Goal: Information Seeking & Learning: Check status

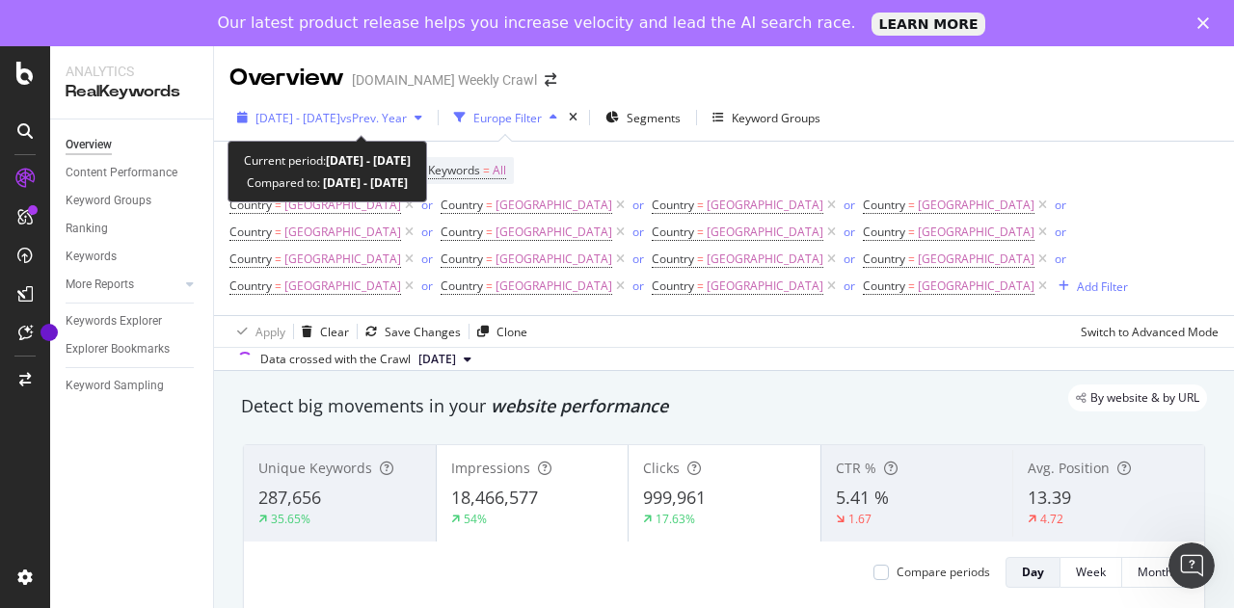
click at [389, 108] on div "[DATE] - [DATE] vs Prev. Year" at bounding box center [329, 117] width 201 height 29
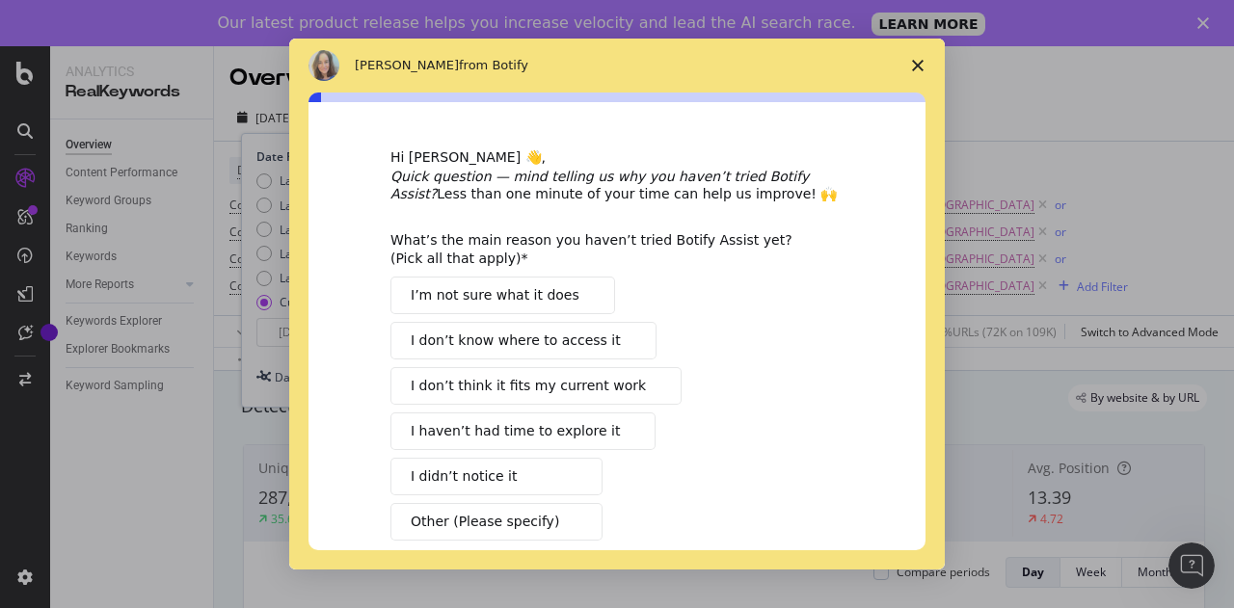
click at [918, 64] on icon "Close survey" at bounding box center [918, 66] width 12 height 12
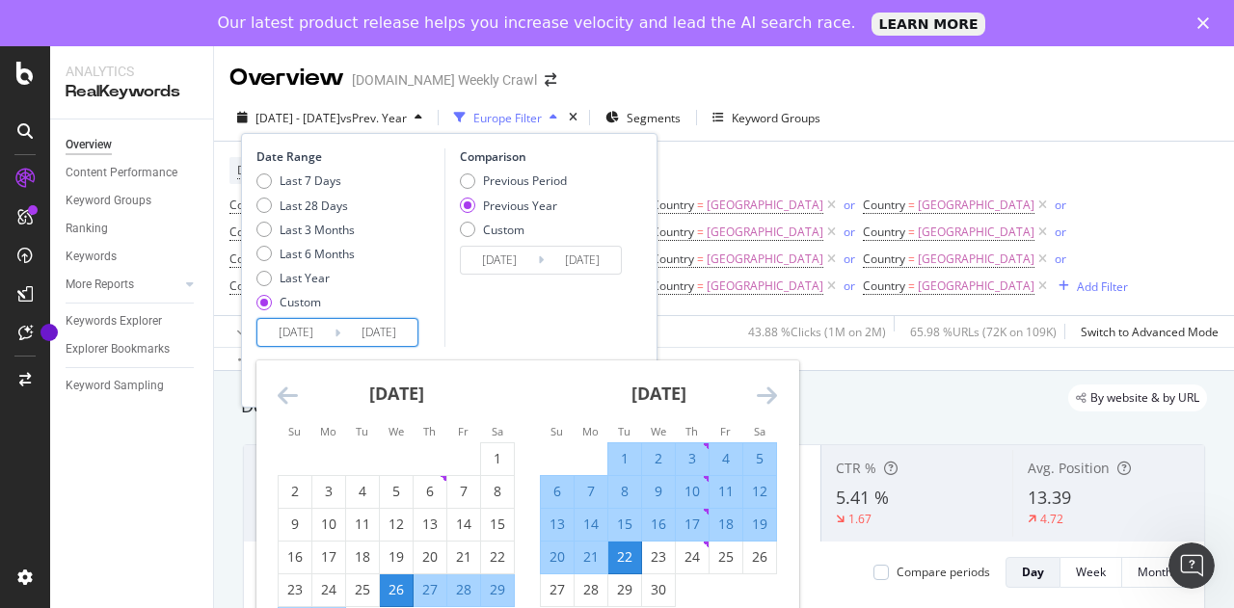
click at [310, 331] on input "[DATE]" at bounding box center [295, 332] width 77 height 27
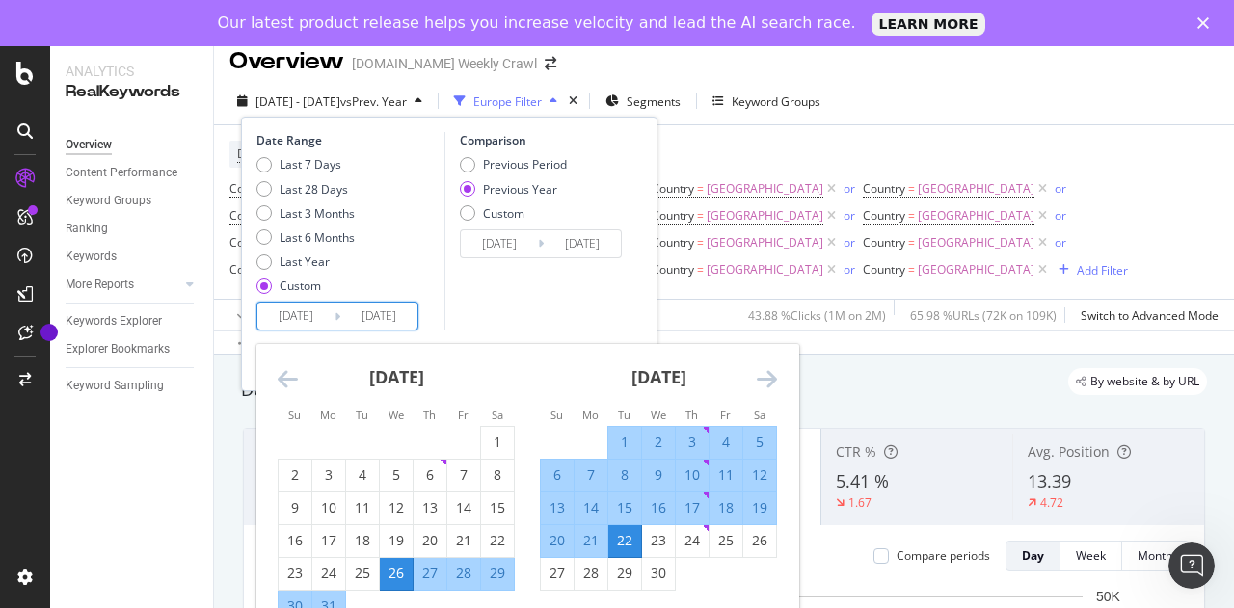
scroll to position [14, 0]
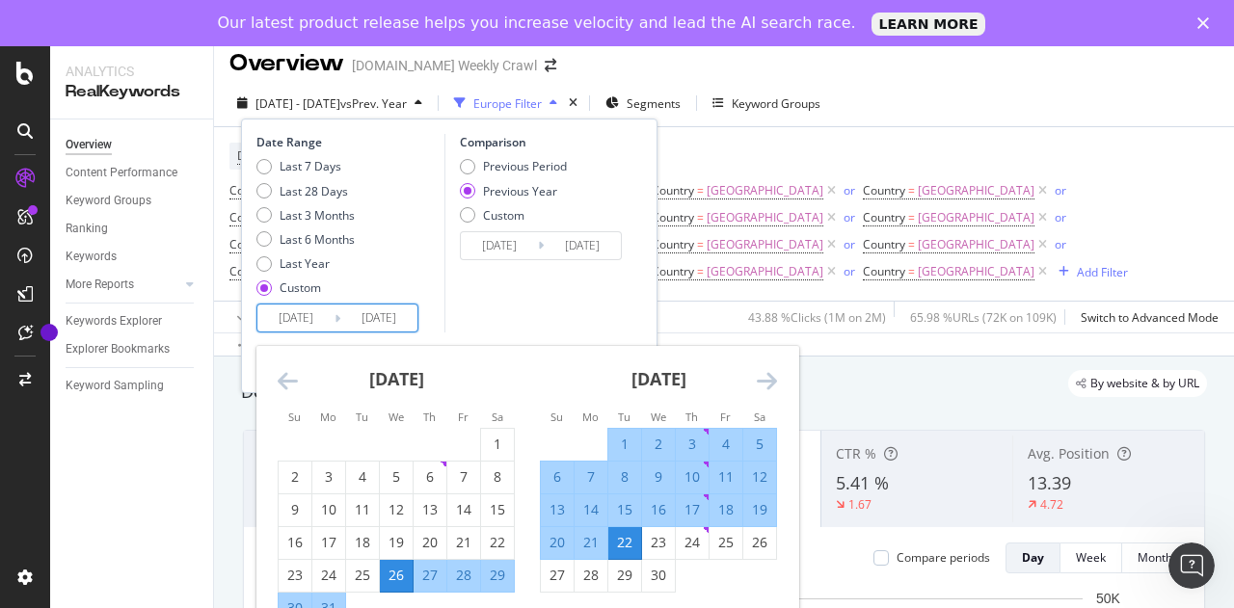
click at [772, 379] on icon "Move forward to switch to the next month." at bounding box center [767, 380] width 20 height 23
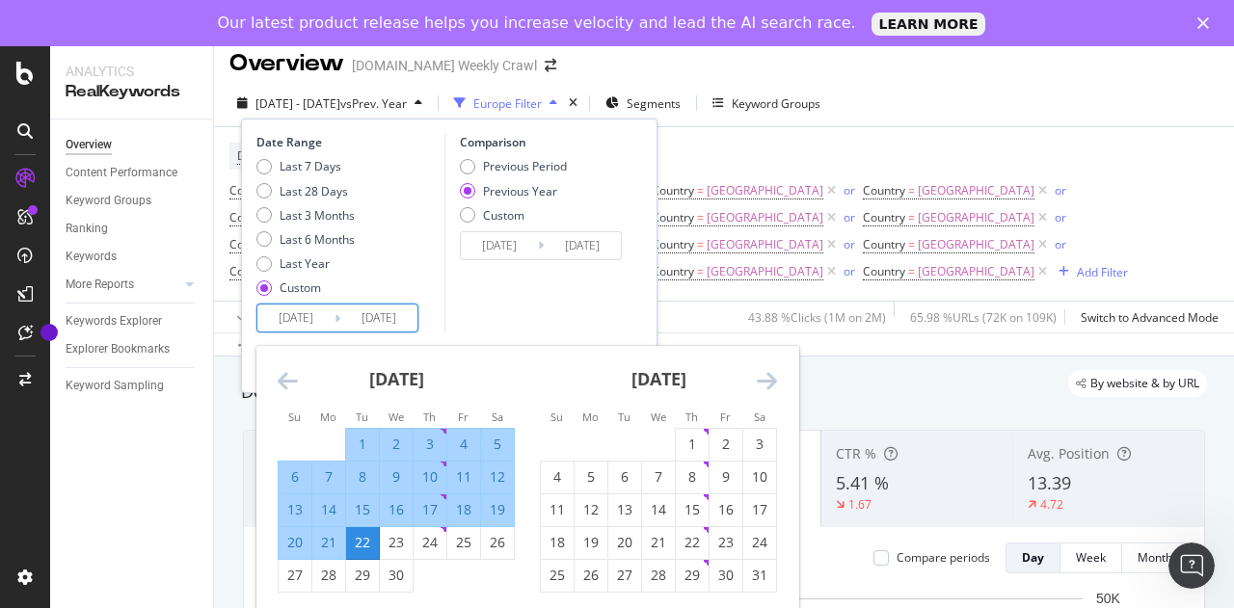
click at [773, 373] on icon "Move forward to switch to the next month." at bounding box center [767, 380] width 20 height 23
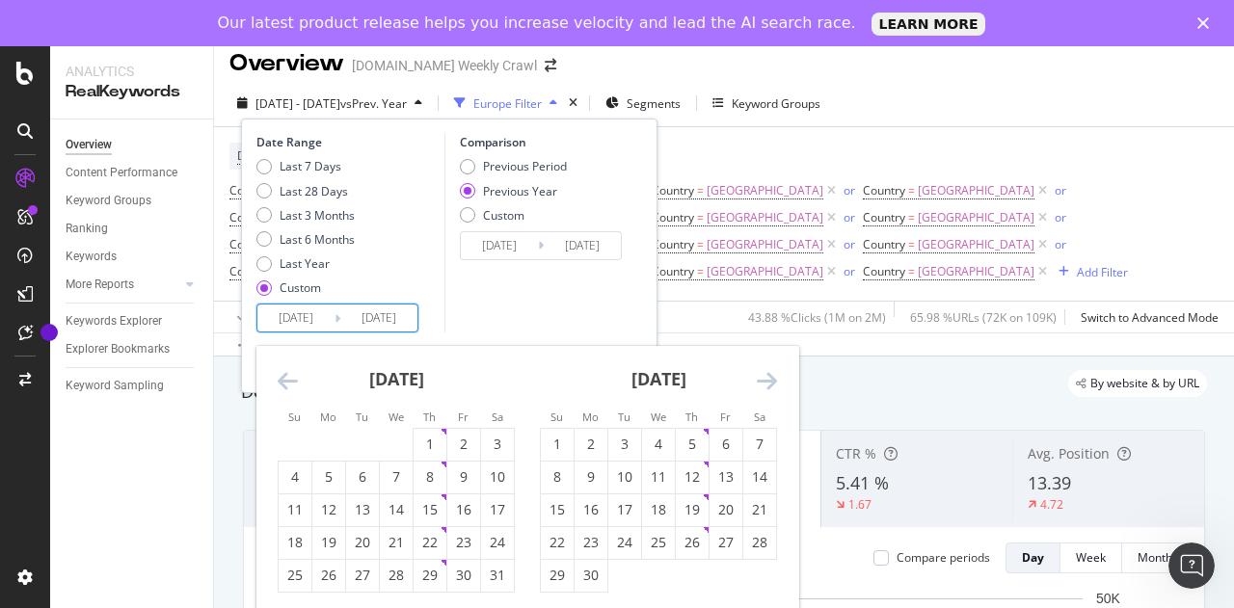
click at [773, 373] on icon "Move forward to switch to the next month." at bounding box center [767, 380] width 20 height 23
click at [281, 388] on icon "Move backward to switch to the previous month." at bounding box center [288, 380] width 20 height 23
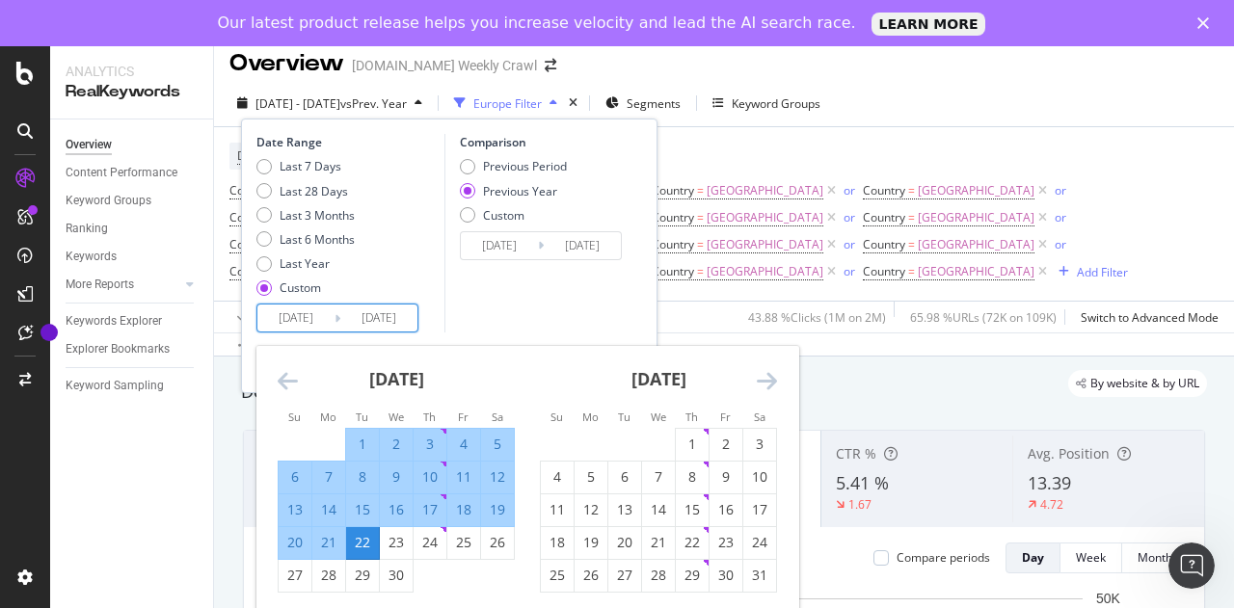
click at [281, 388] on icon "Move backward to switch to the previous month." at bounding box center [288, 380] width 20 height 23
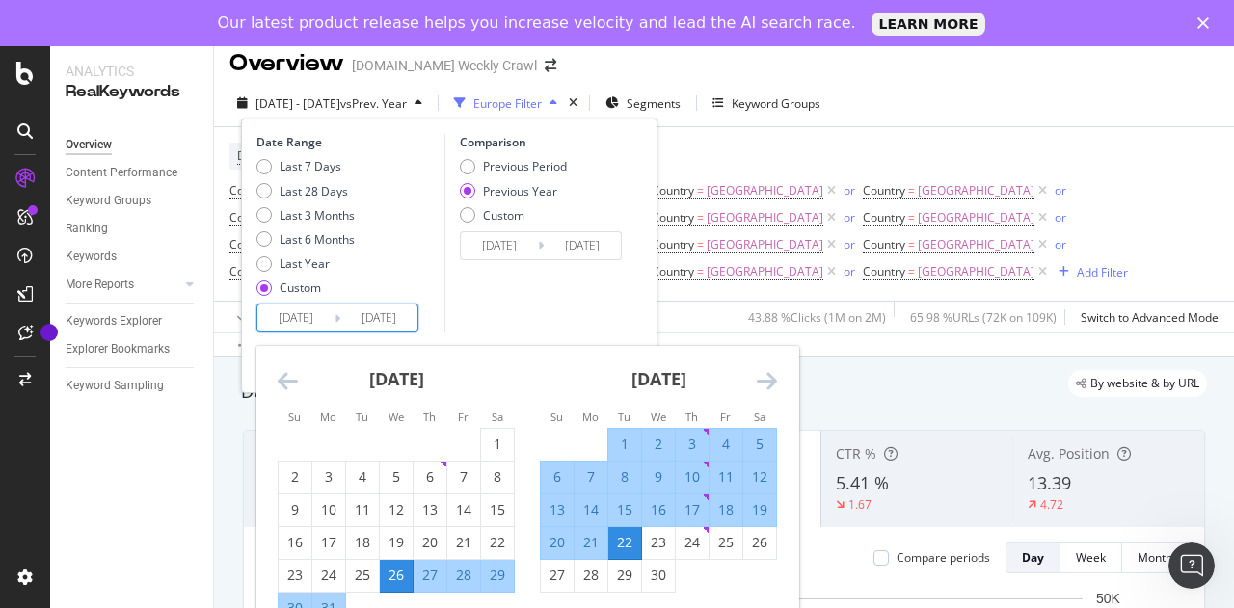
click at [281, 388] on icon "Move backward to switch to the previous month." at bounding box center [288, 380] width 20 height 23
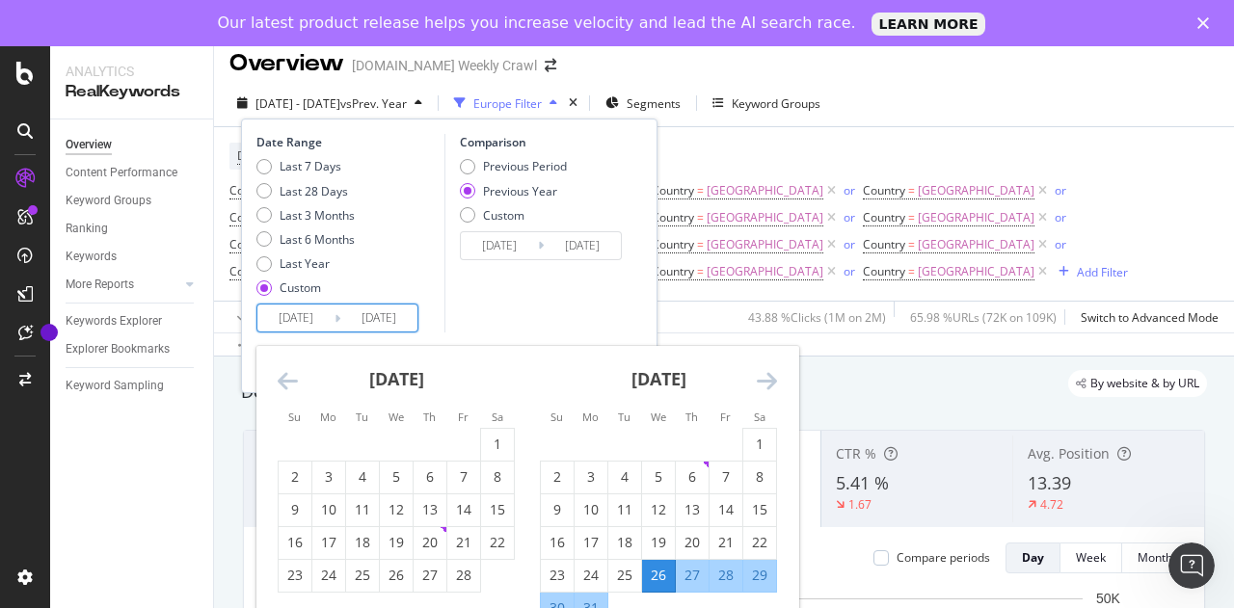
click at [772, 385] on icon "Move forward to switch to the next month." at bounding box center [767, 380] width 20 height 23
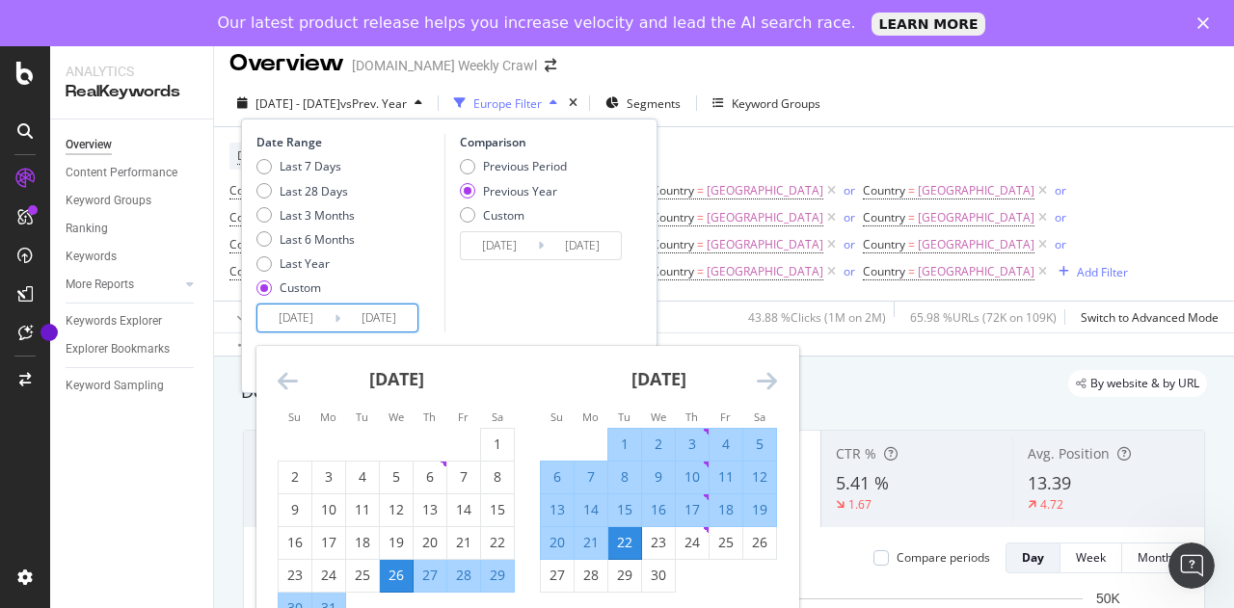
click at [288, 383] on icon "Move backward to switch to the previous month." at bounding box center [288, 380] width 20 height 23
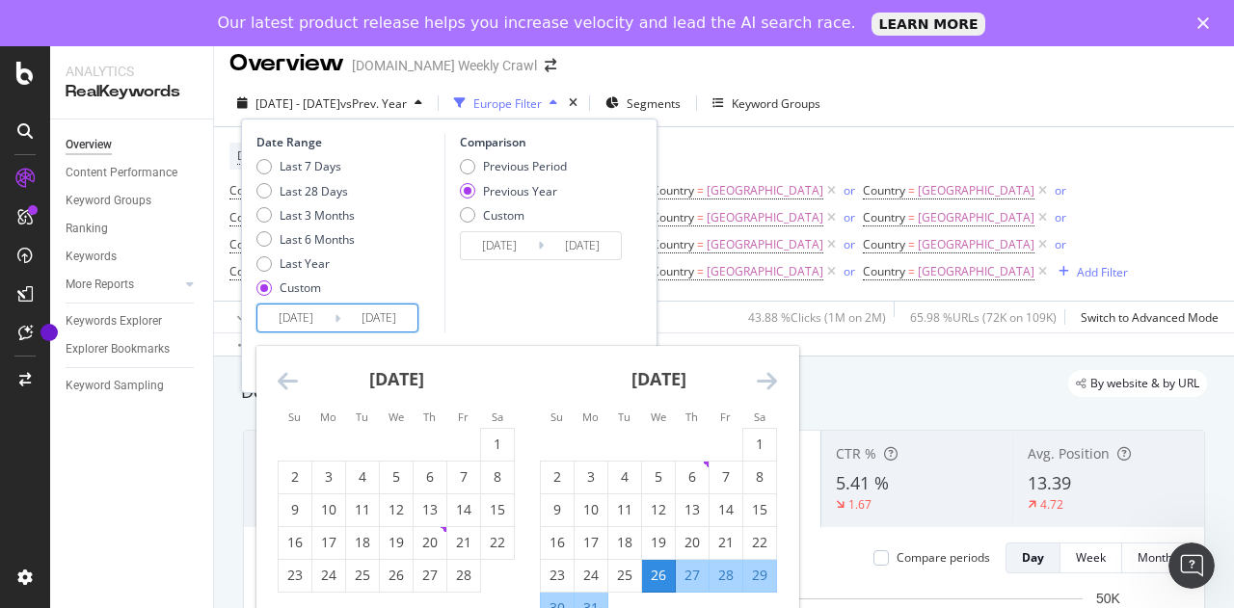
click at [288, 383] on icon "Move backward to switch to the previous month." at bounding box center [288, 380] width 20 height 23
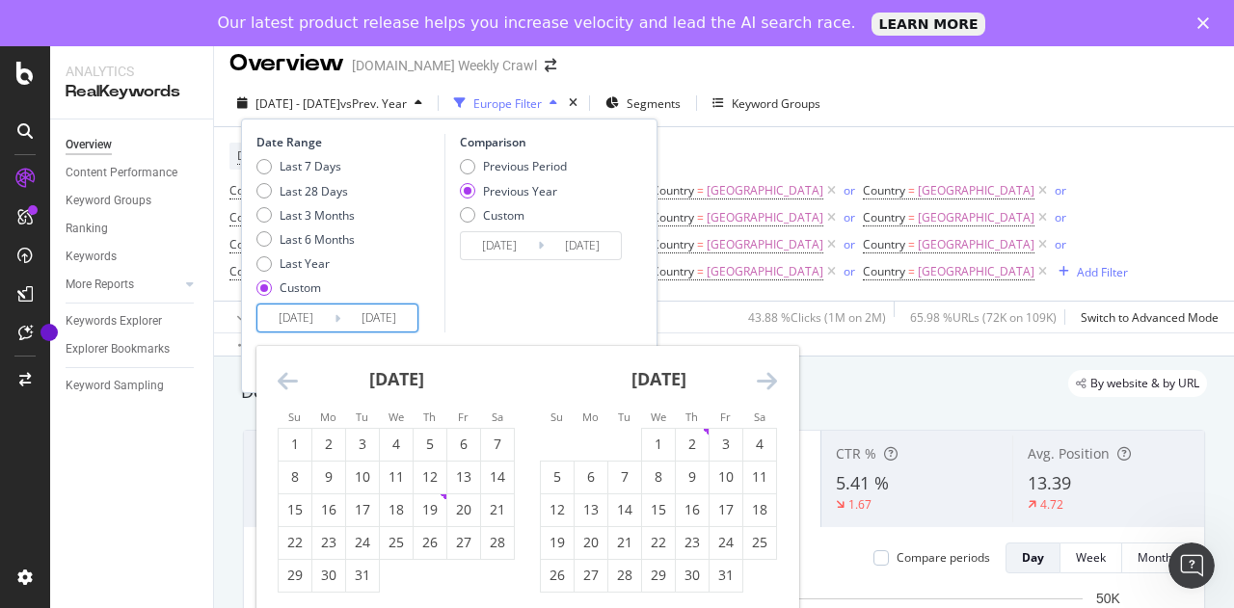
click at [288, 383] on icon "Move backward to switch to the previous month." at bounding box center [288, 380] width 20 height 23
drag, startPoint x: 781, startPoint y: 379, endPoint x: 771, endPoint y: 380, distance: 9.7
click at [771, 380] on div "[DATE] 1 2 3 4 5 6 7 8 9 10 11 12 13 14 15 16 17 18 19 20 21 22 23 24 25 26 27 …" at bounding box center [527, 480] width 542 height 269
click at [771, 380] on icon "Move forward to switch to the next month." at bounding box center [767, 380] width 20 height 23
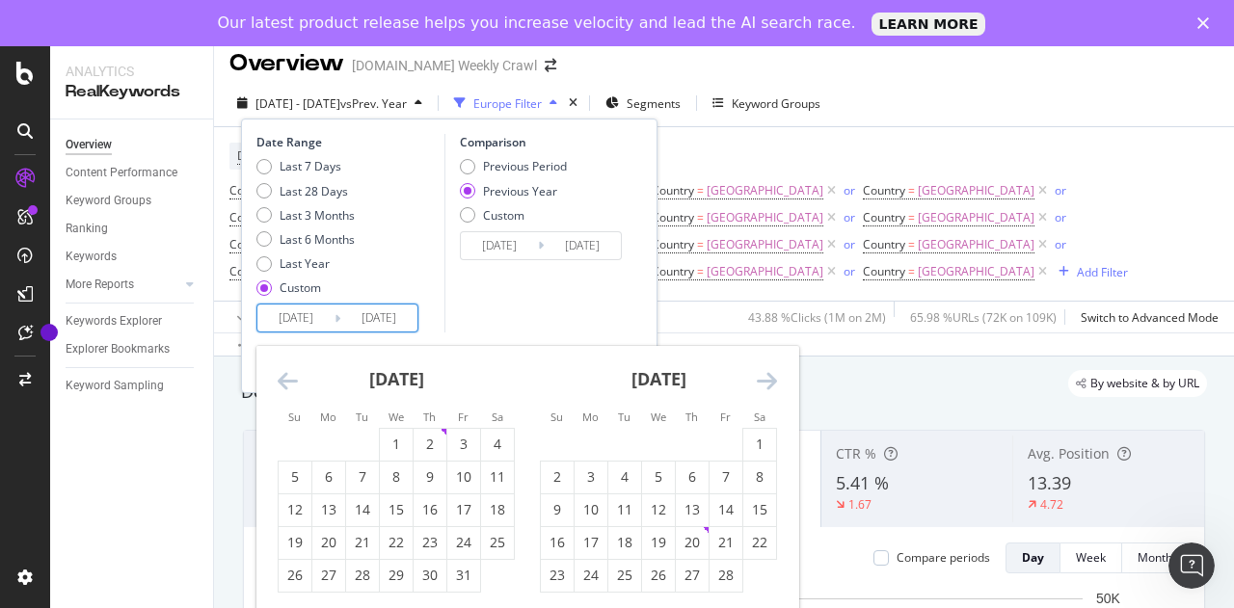
click at [771, 380] on icon "Move forward to switch to the next month." at bounding box center [767, 380] width 20 height 23
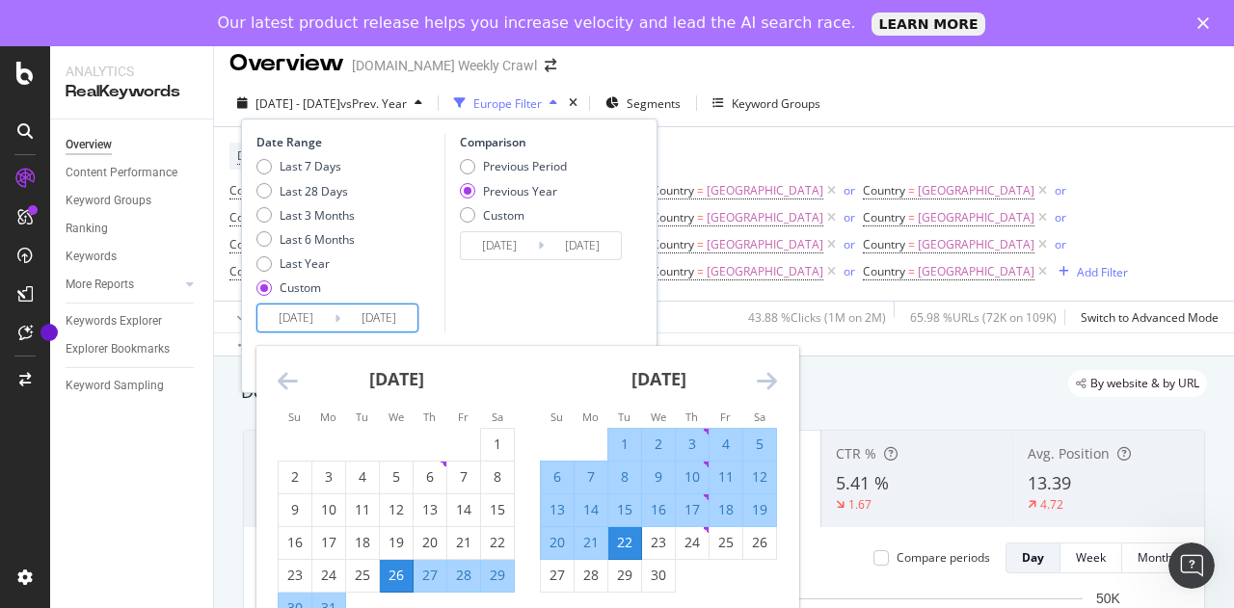
scroll to position [88, 0]
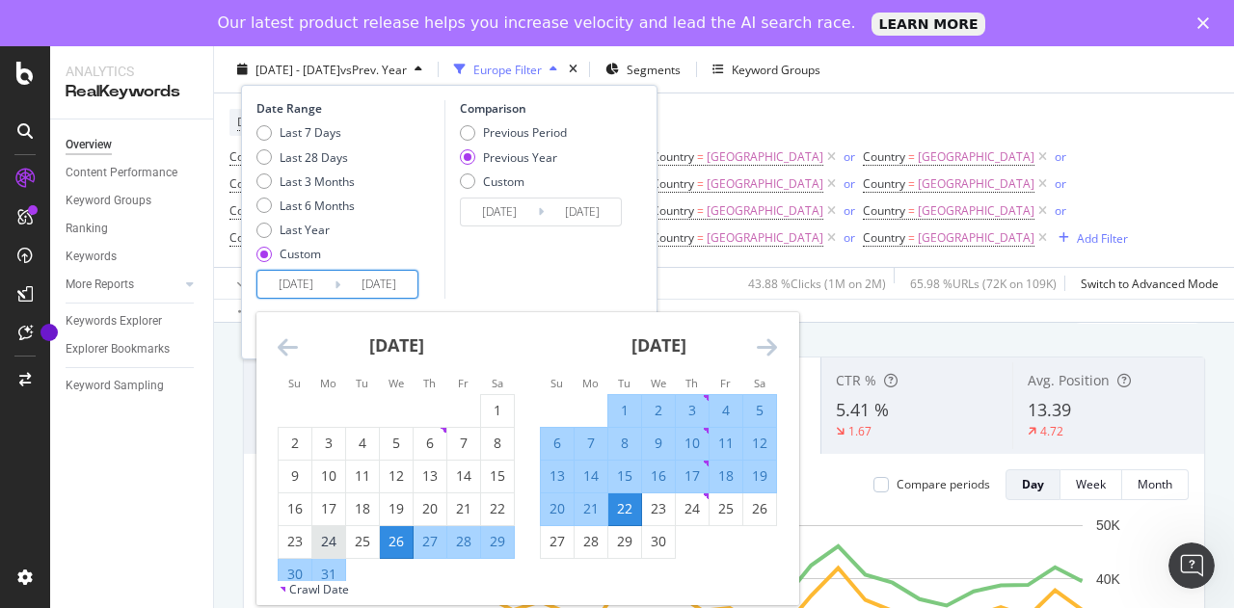
click at [334, 543] on div "24" at bounding box center [328, 541] width 33 height 19
type input "[DATE]"
click at [772, 344] on icon "Move forward to switch to the next month." at bounding box center [767, 346] width 20 height 23
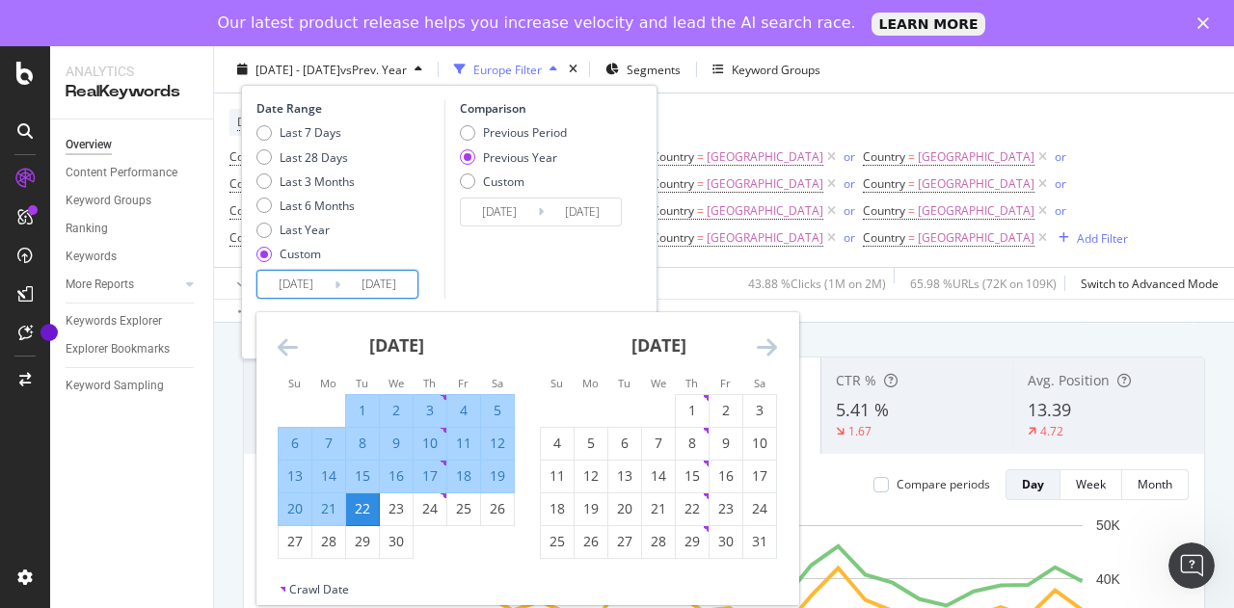
click at [772, 344] on icon "Move forward to switch to the next month." at bounding box center [767, 346] width 20 height 23
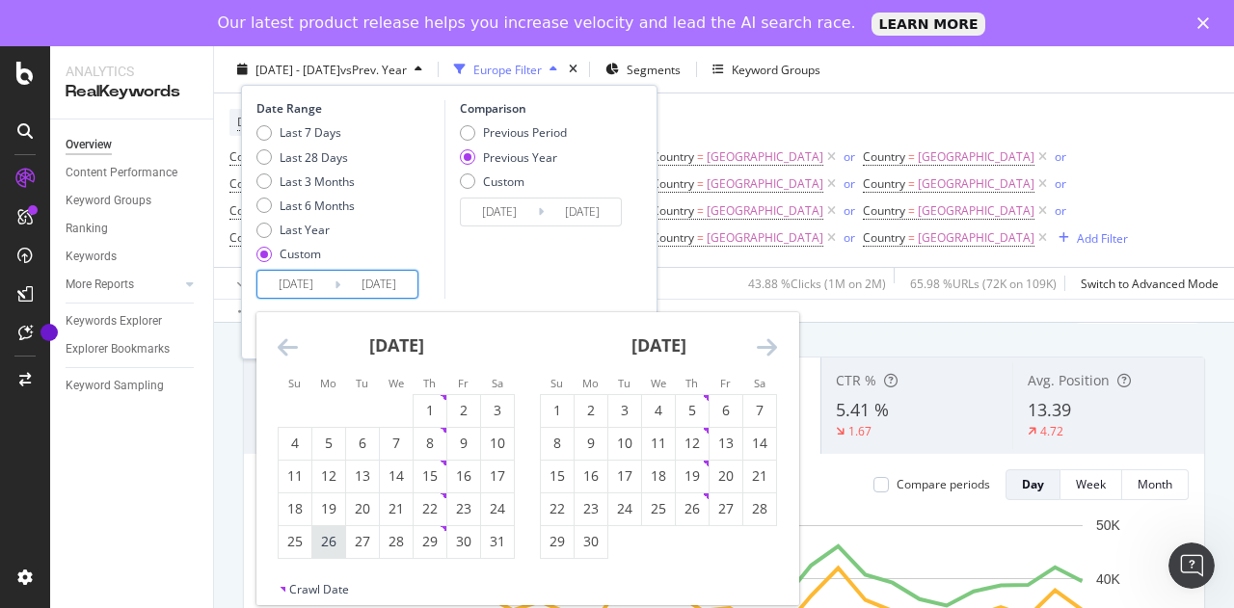
click at [318, 547] on div "26" at bounding box center [328, 541] width 33 height 19
type input "[DATE]"
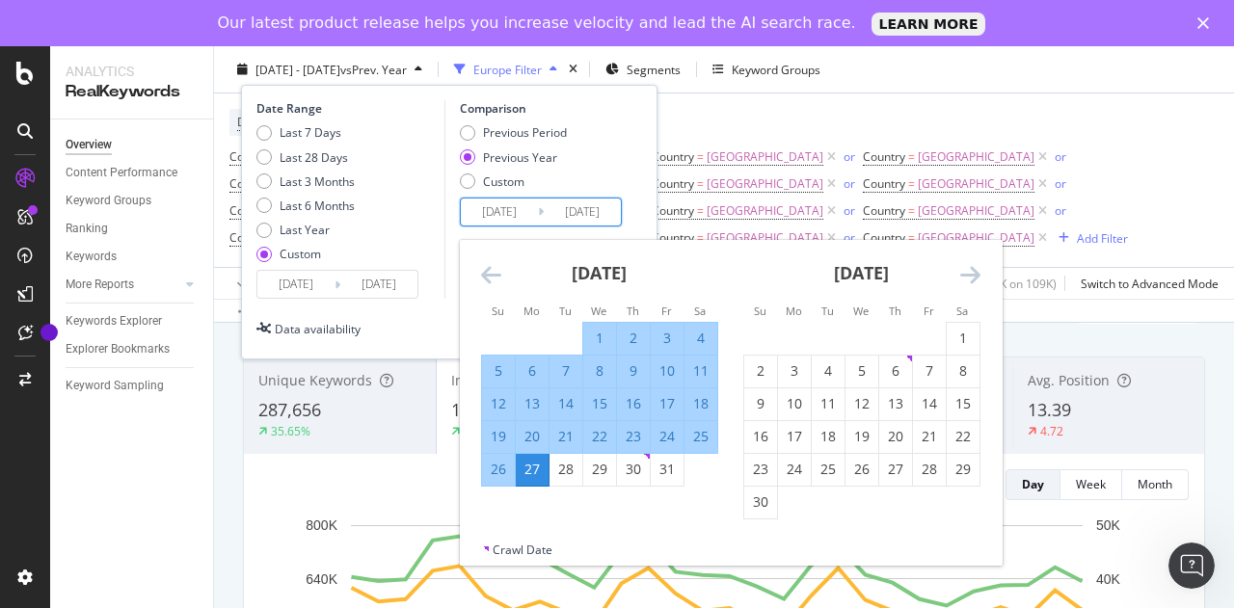
click at [525, 211] on input "[DATE]" at bounding box center [499, 212] width 77 height 27
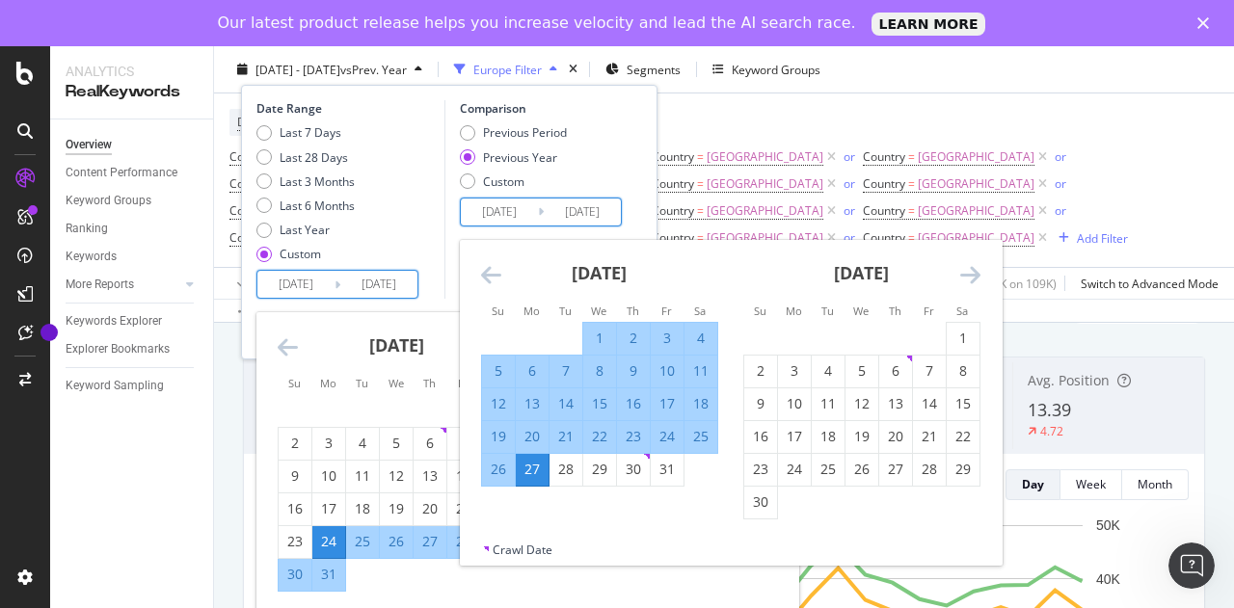
click at [358, 292] on input "[DATE]" at bounding box center [378, 284] width 77 height 27
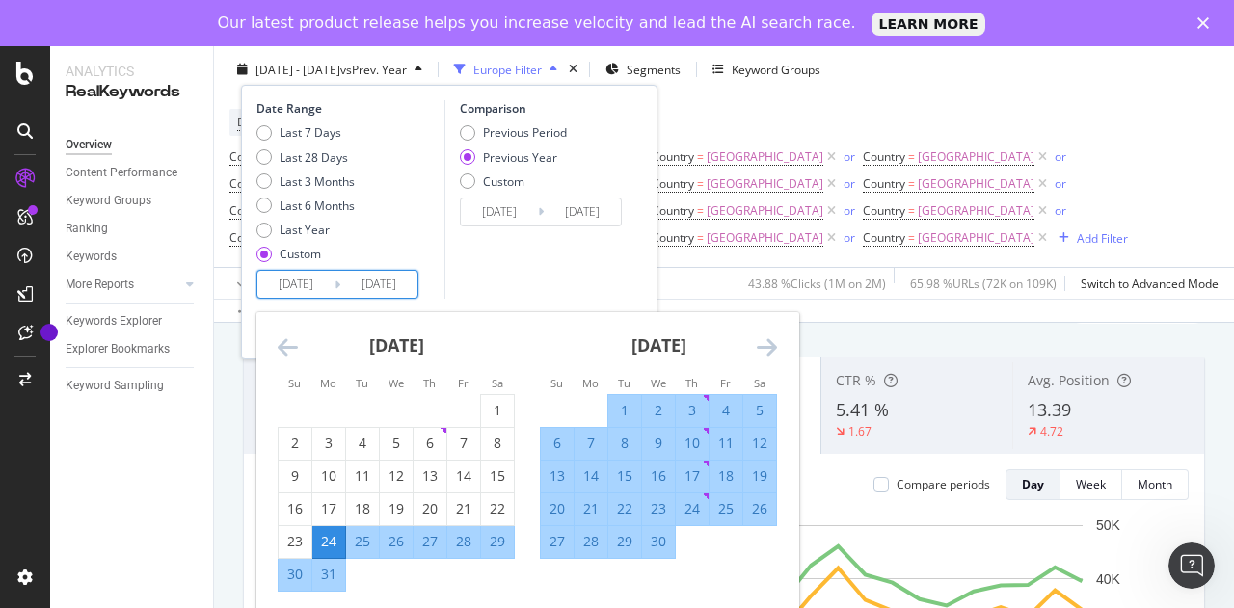
click at [772, 346] on icon "Move forward to switch to the next month." at bounding box center [767, 346] width 20 height 23
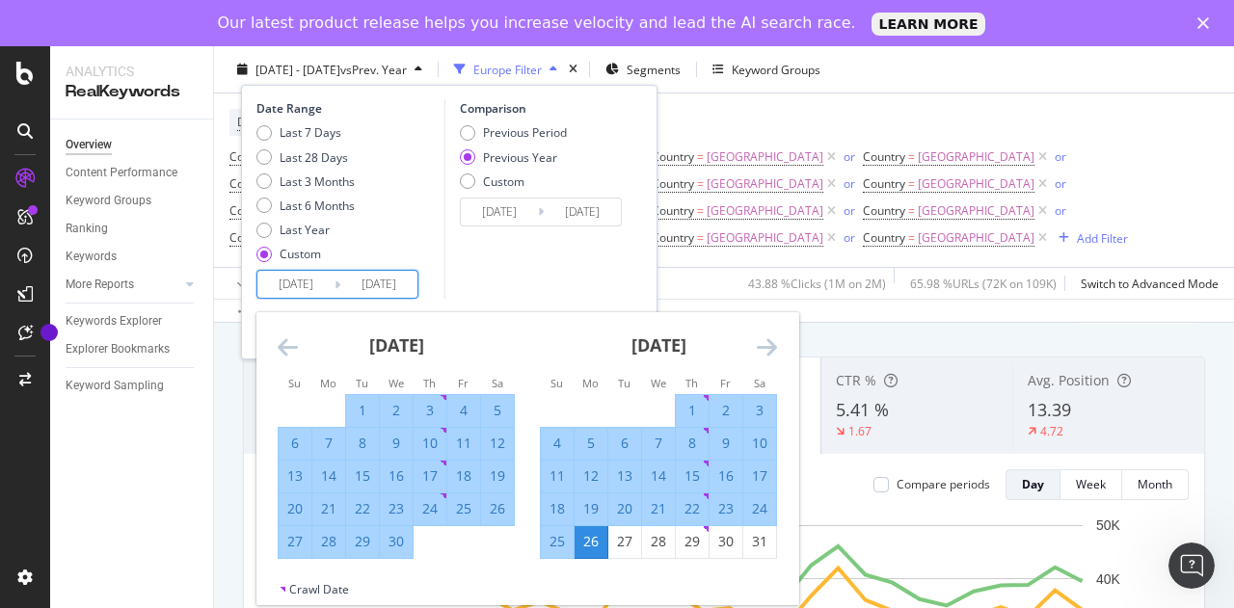
click at [767, 348] on icon "Move forward to switch to the next month." at bounding box center [767, 346] width 20 height 23
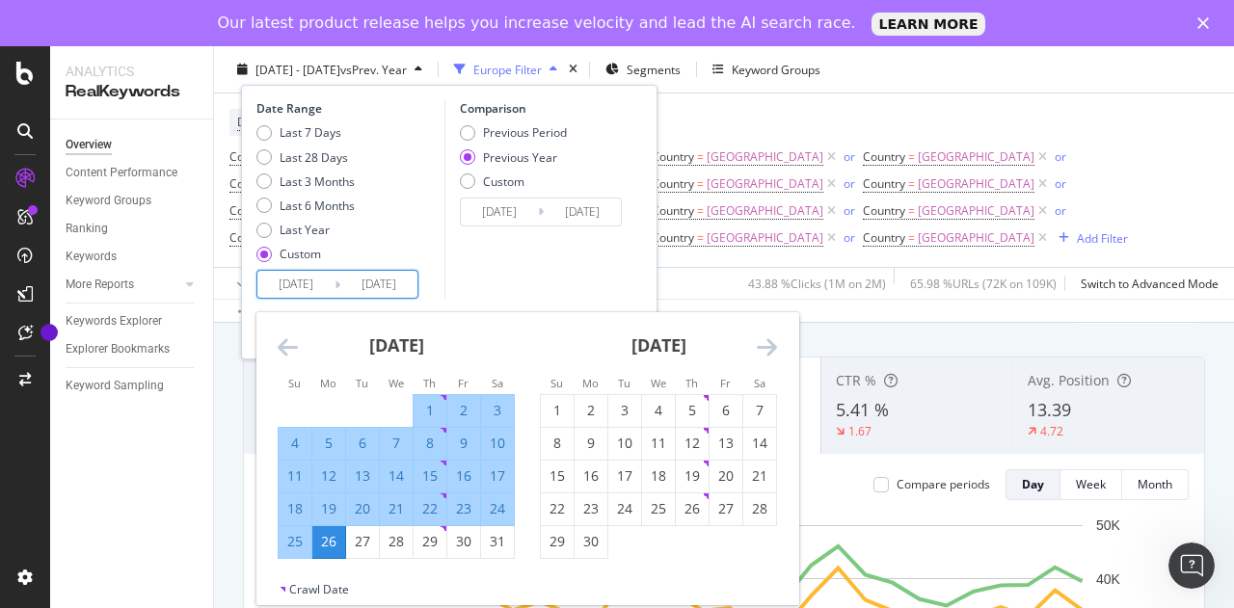
click at [327, 543] on div "26" at bounding box center [328, 541] width 33 height 19
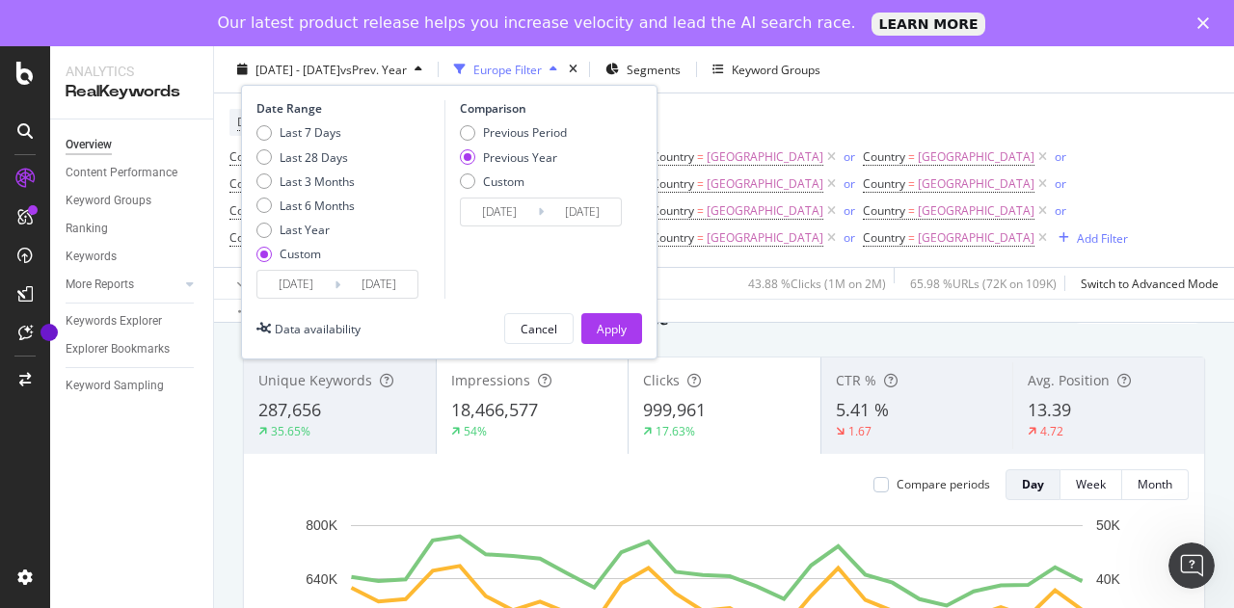
click at [393, 288] on input "[DATE]" at bounding box center [378, 284] width 77 height 27
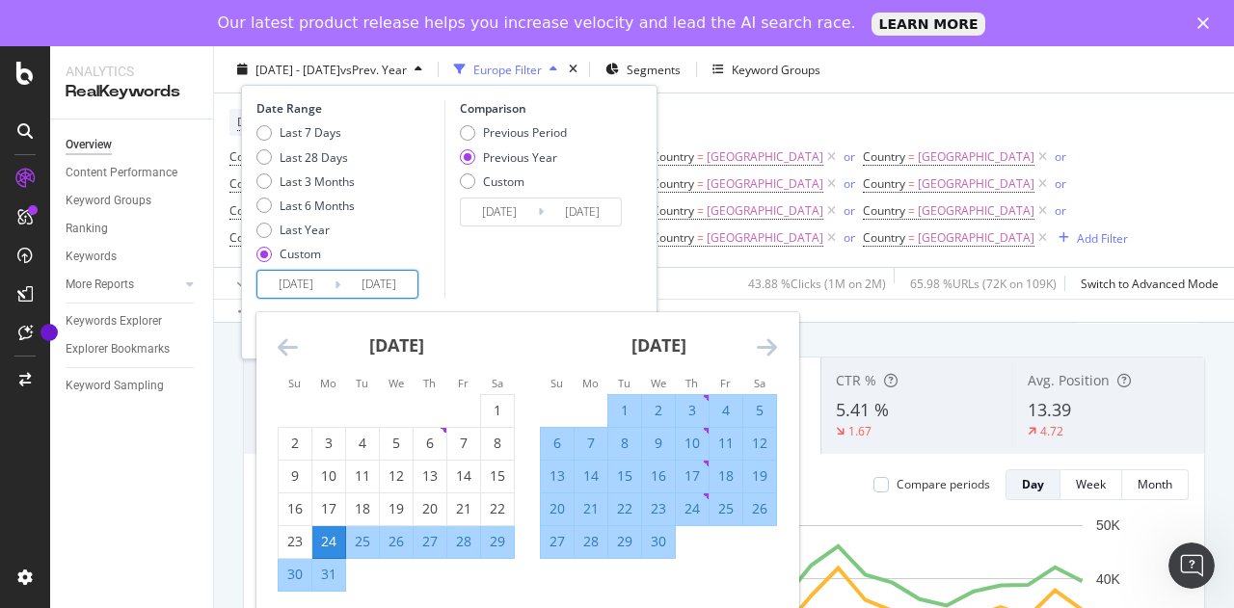
click at [770, 352] on icon "Move forward to switch to the next month." at bounding box center [767, 346] width 20 height 23
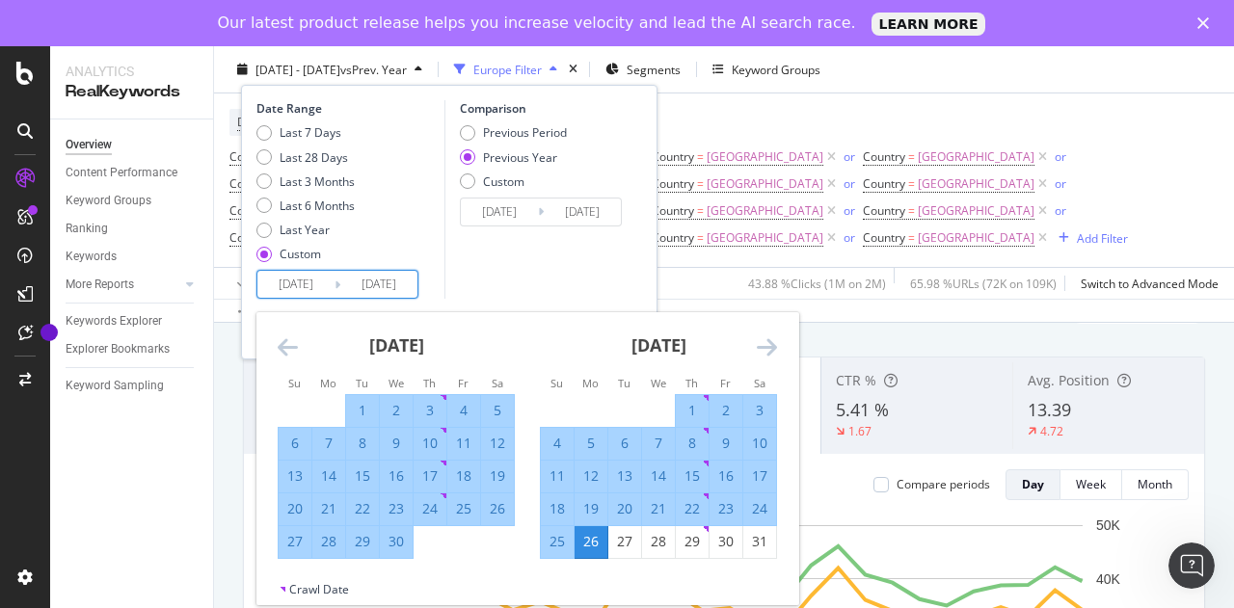
click at [770, 352] on icon "Move forward to switch to the next month." at bounding box center [767, 346] width 20 height 23
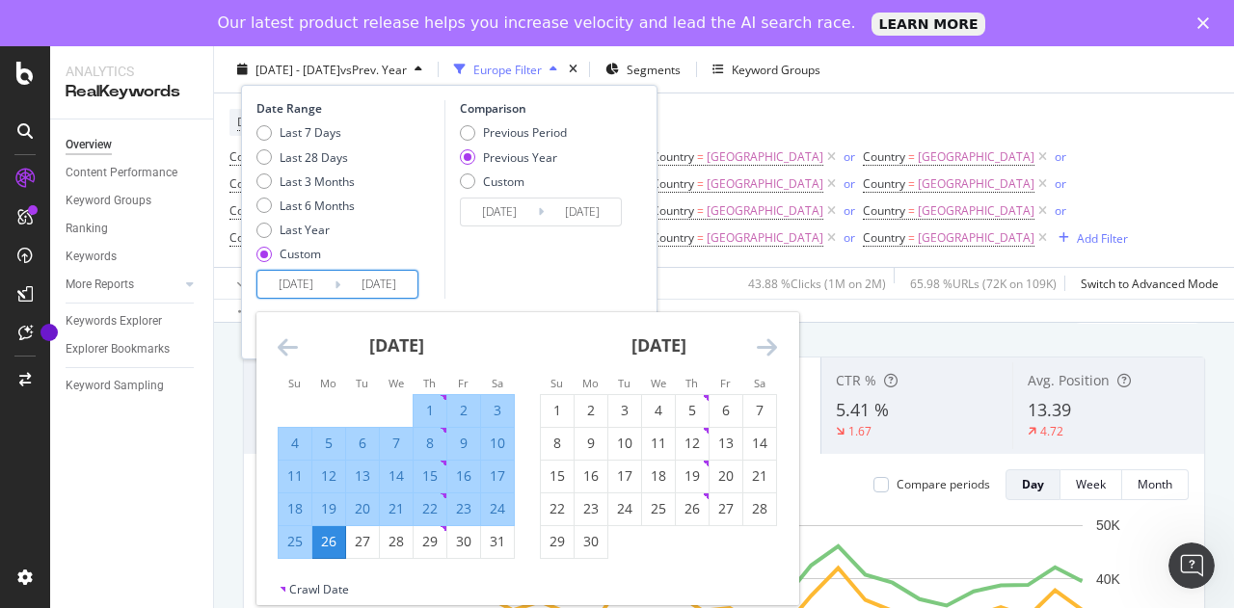
click at [770, 352] on icon "Move forward to switch to the next month." at bounding box center [767, 346] width 20 height 23
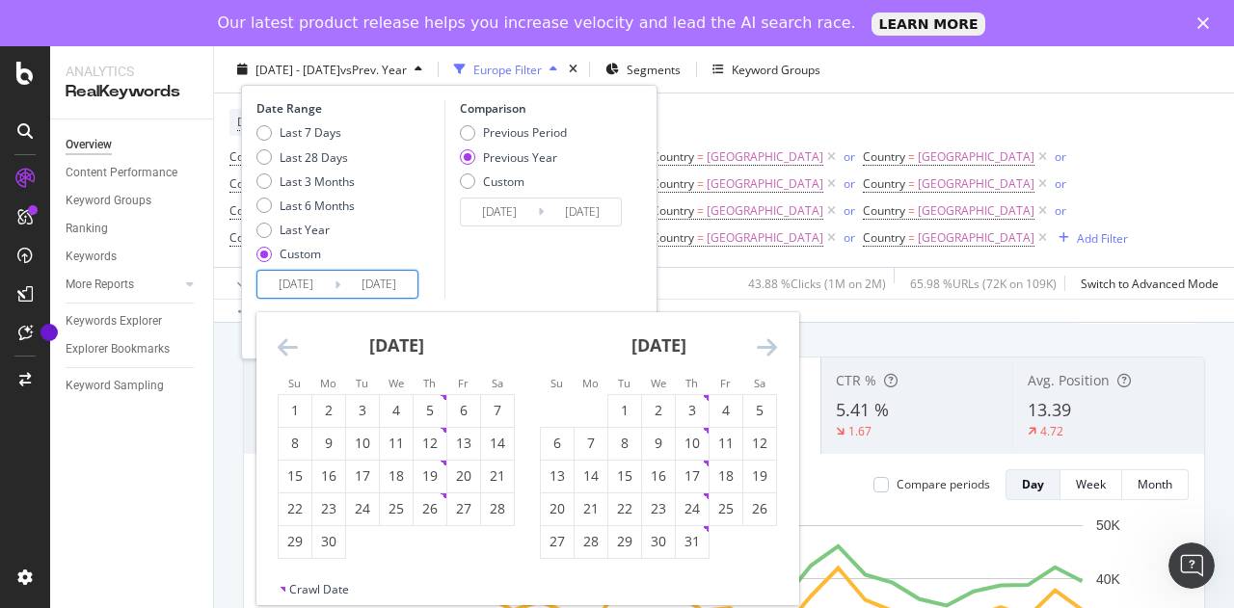
click at [286, 352] on icon "Move backward to switch to the previous month." at bounding box center [288, 346] width 20 height 23
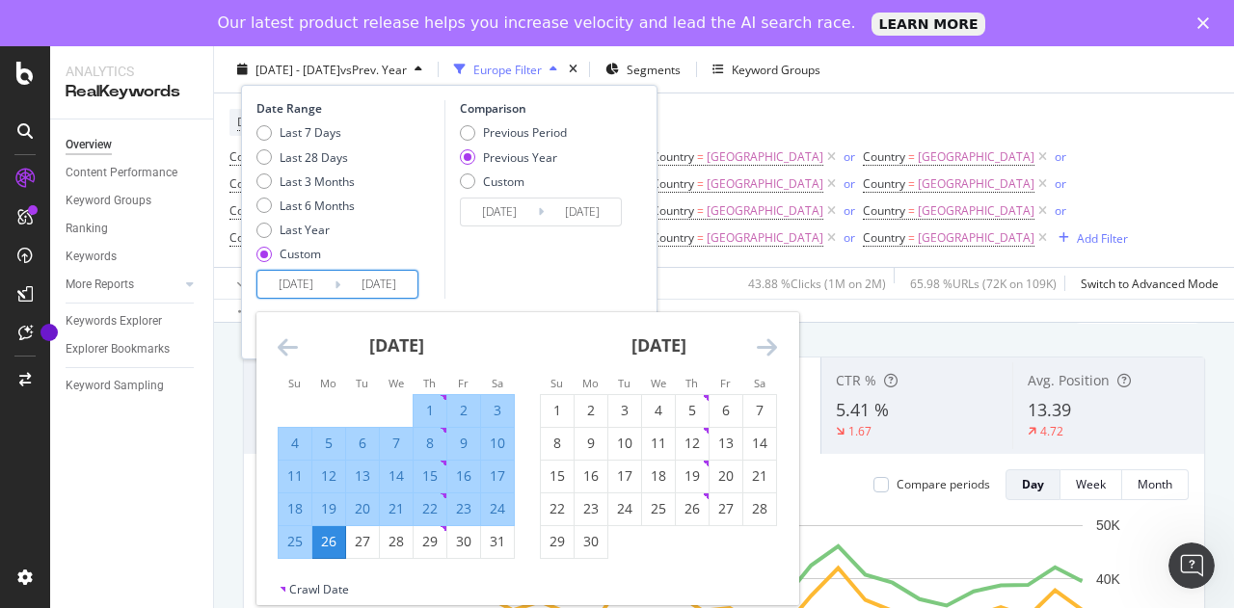
click at [333, 542] on div "26" at bounding box center [328, 541] width 33 height 19
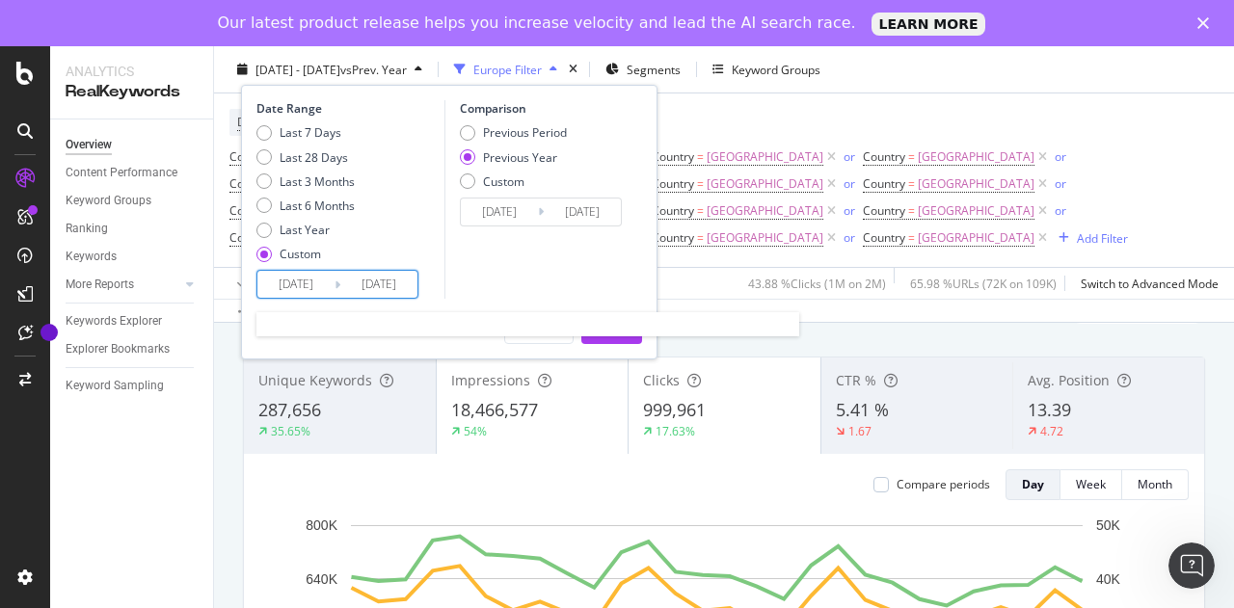
click at [309, 275] on input "[DATE]" at bounding box center [295, 284] width 77 height 27
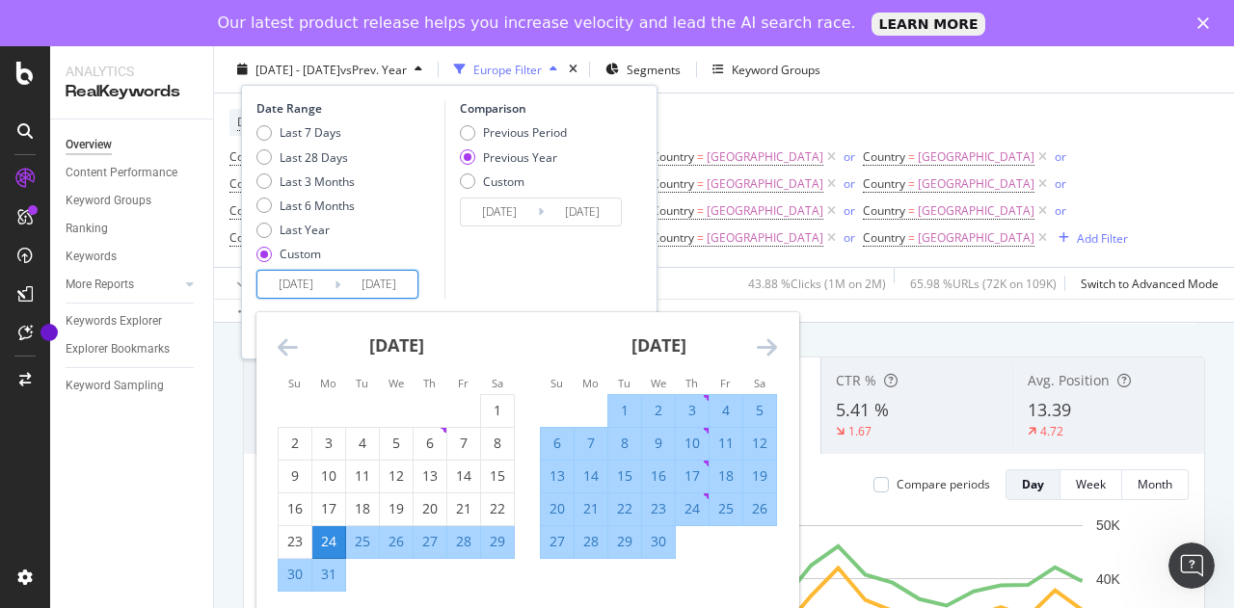
click at [328, 543] on div "24" at bounding box center [328, 541] width 33 height 19
click at [789, 523] on div "[DATE] 1 2 3 4 5 6 7 8 9 10 11 12 13 14 15 16 17 18 19 20 21 22 23 24 25 26 27 …" at bounding box center [789, 452] width 1049 height 280
click at [743, 469] on div "19" at bounding box center [759, 476] width 33 height 19
type input "[DATE]"
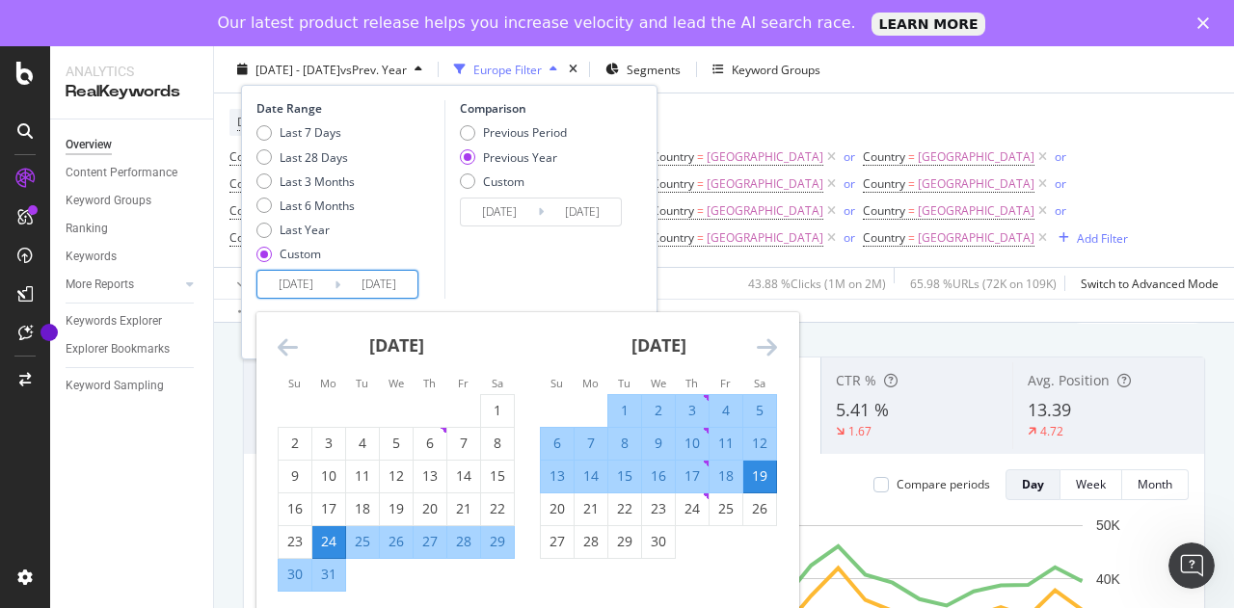
click at [324, 286] on input "[DATE]" at bounding box center [295, 284] width 77 height 27
click at [765, 340] on icon "Move forward to switch to the next month." at bounding box center [767, 346] width 20 height 23
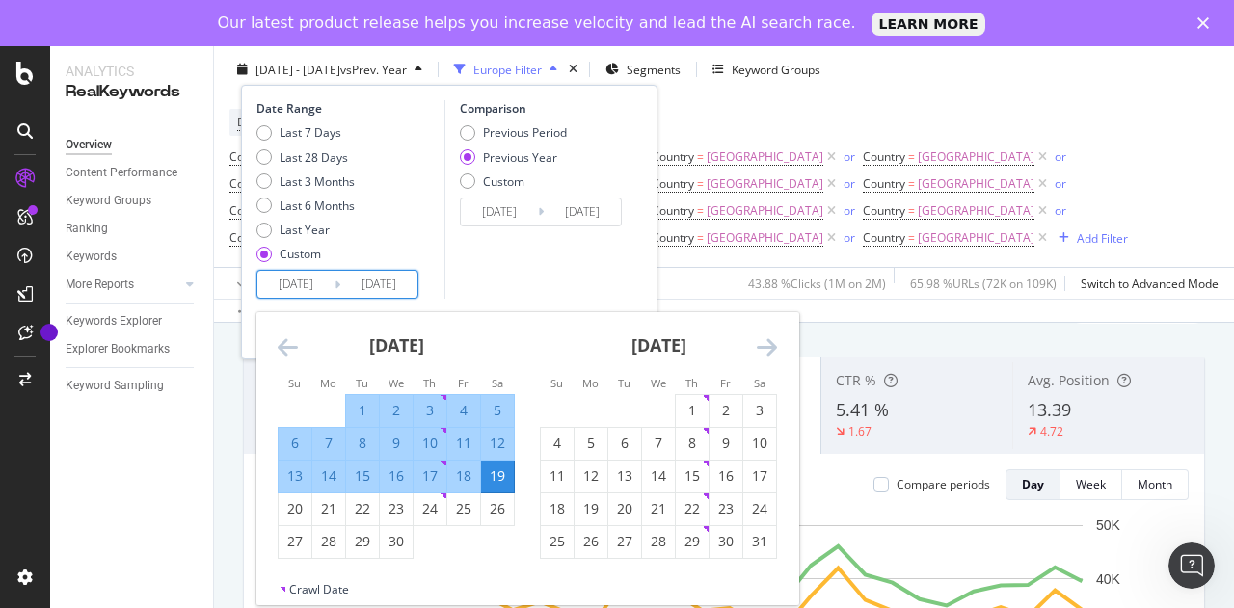
click at [765, 340] on icon "Move forward to switch to the next month." at bounding box center [767, 346] width 20 height 23
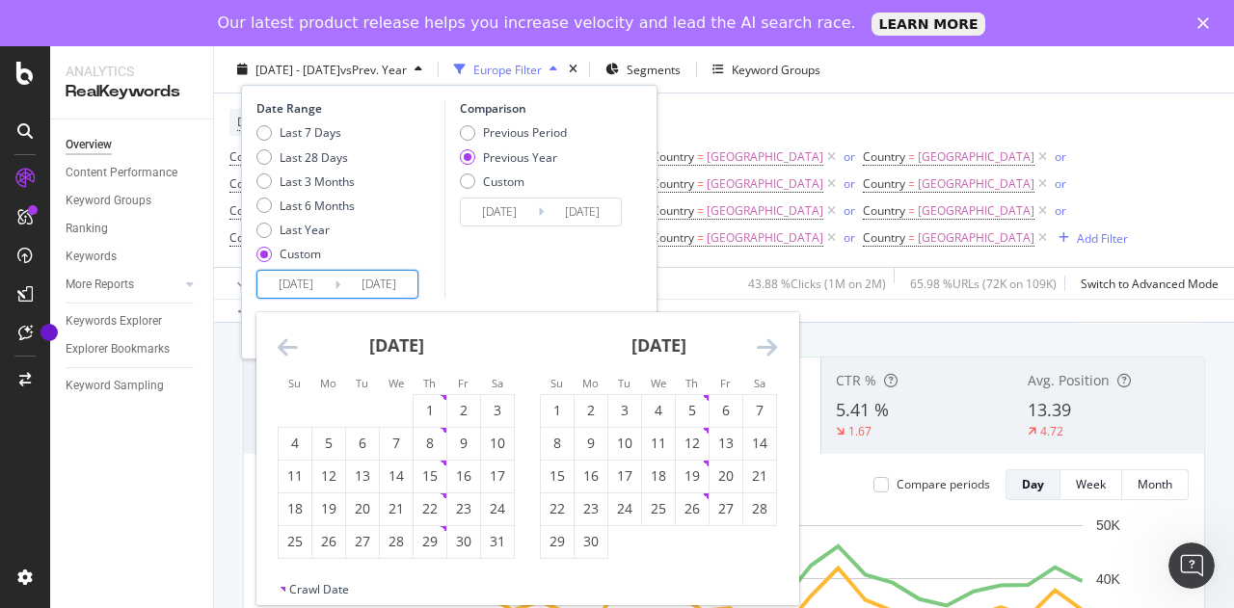
click at [765, 340] on icon "Move forward to switch to the next month." at bounding box center [767, 346] width 20 height 23
click at [291, 346] on icon "Move backward to switch to the previous month." at bounding box center [288, 346] width 20 height 23
click at [327, 543] on div "26" at bounding box center [328, 541] width 33 height 19
type input "[DATE]"
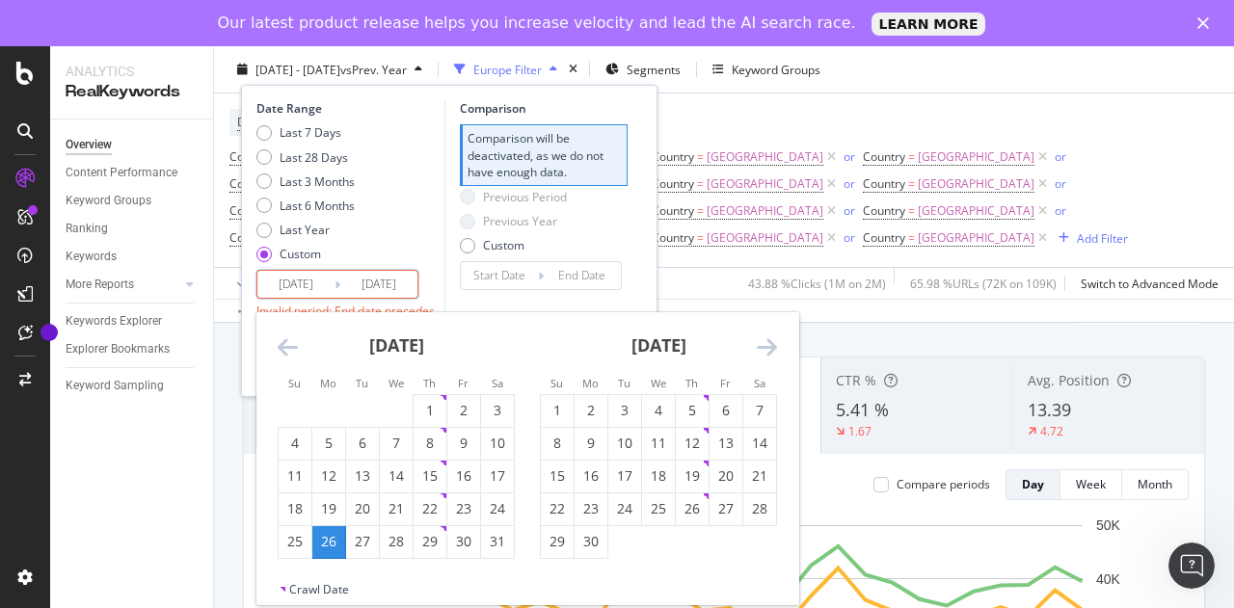
click at [771, 343] on icon "Move forward to switch to the next month." at bounding box center [767, 346] width 20 height 23
click at [769, 344] on icon "Move forward to switch to the next month." at bounding box center [767, 346] width 20 height 23
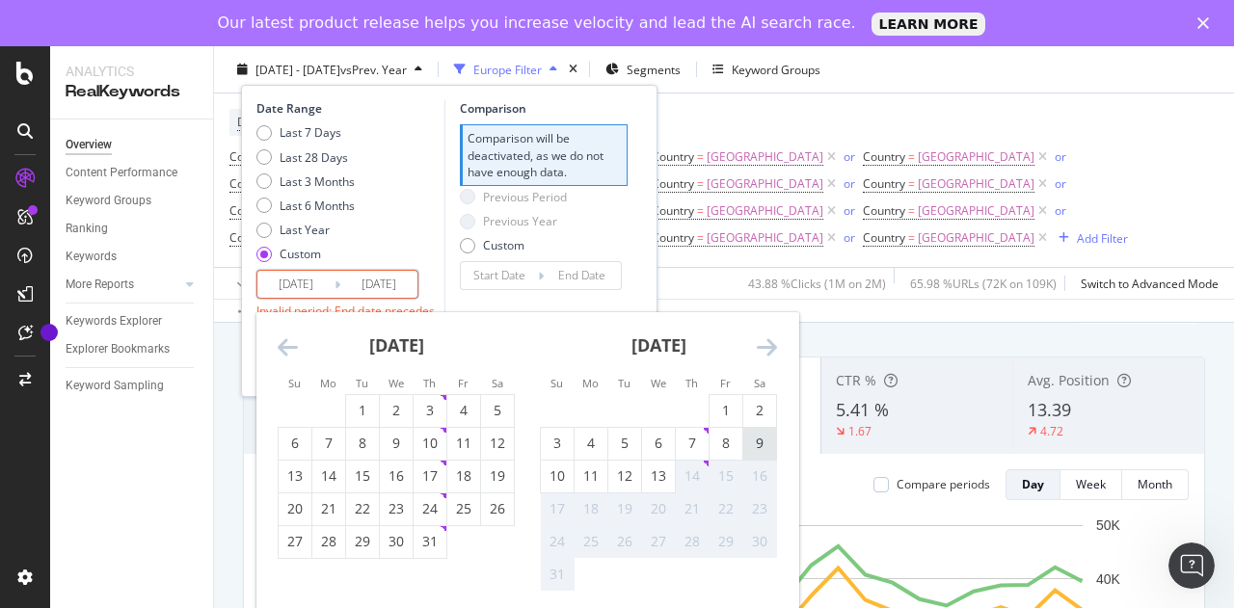
click at [755, 446] on div "9" at bounding box center [759, 443] width 33 height 19
type input "[DATE]"
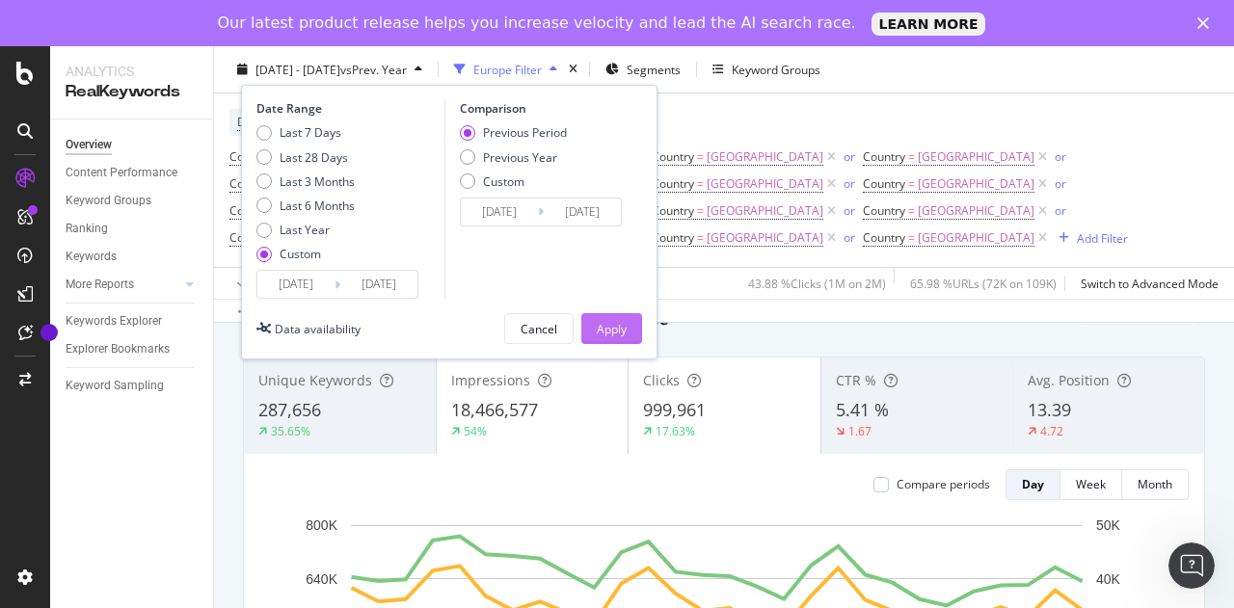
click at [607, 329] on div "Apply" at bounding box center [612, 328] width 30 height 16
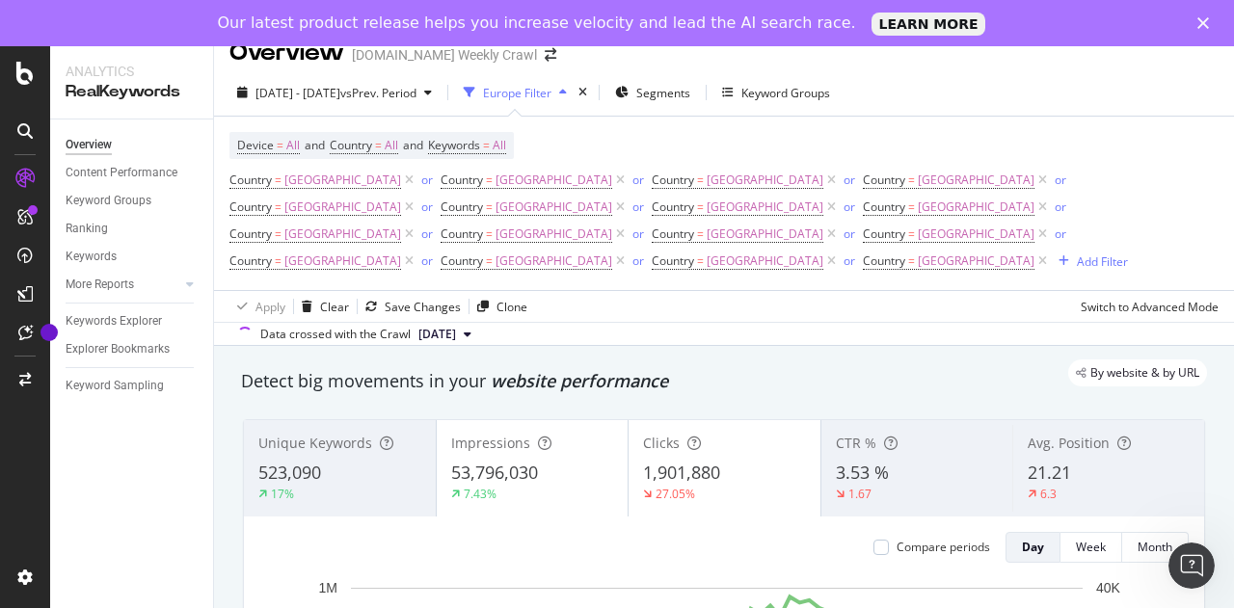
scroll to position [17, 0]
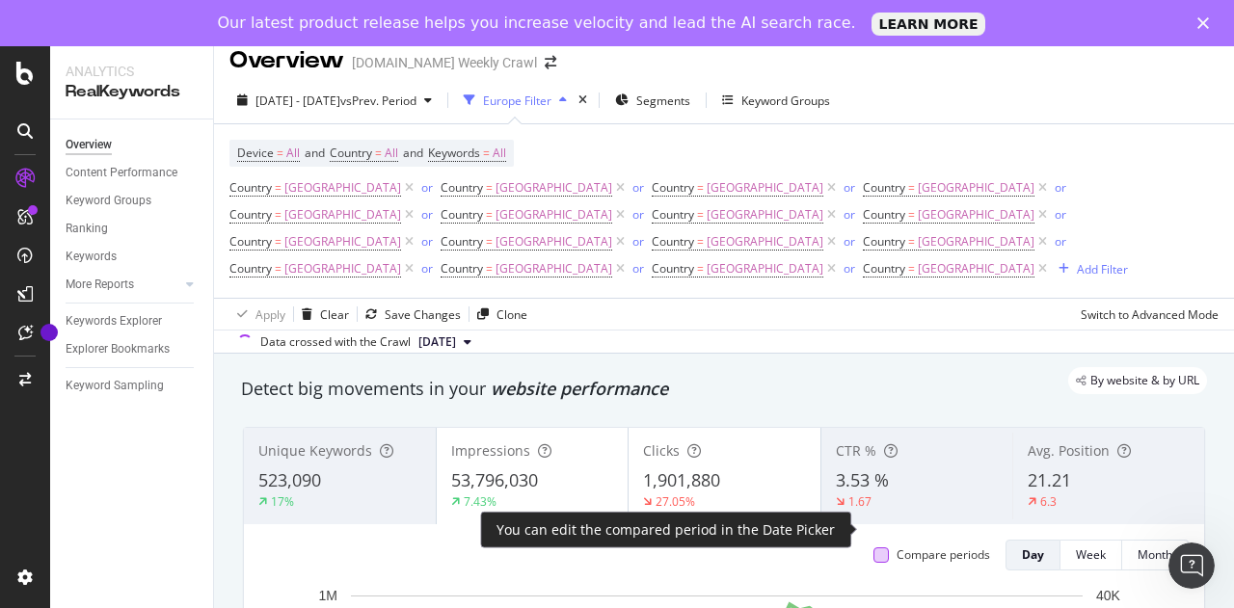
click at [873, 548] on div at bounding box center [880, 555] width 15 height 15
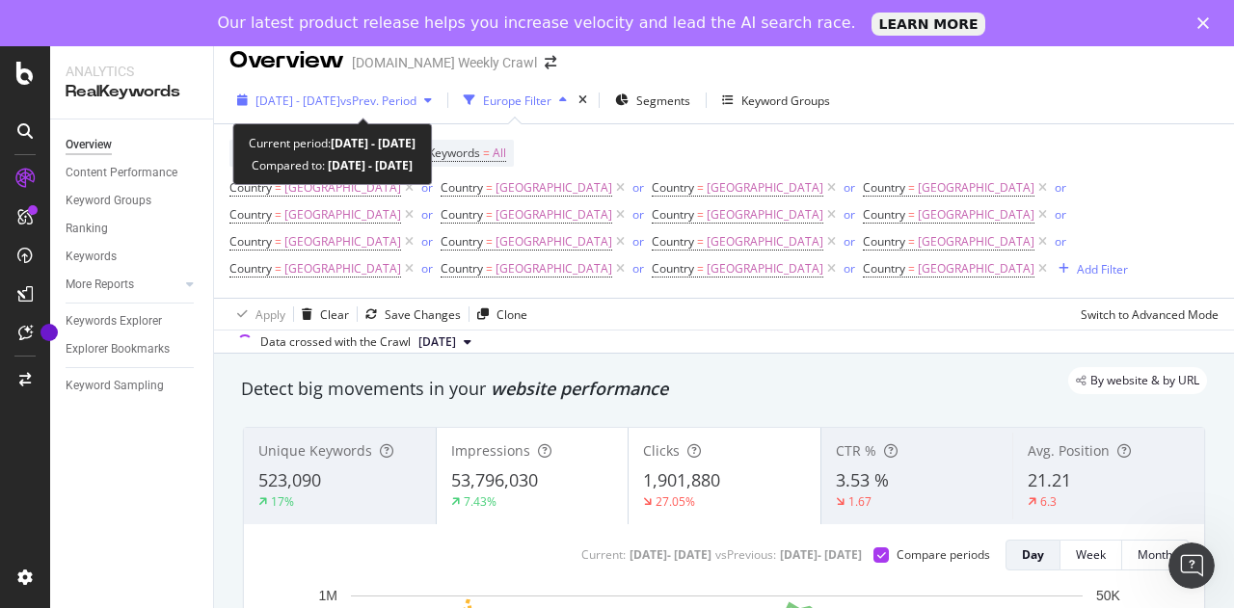
click at [416, 99] on span "vs Prev. Period" at bounding box center [378, 101] width 76 height 16
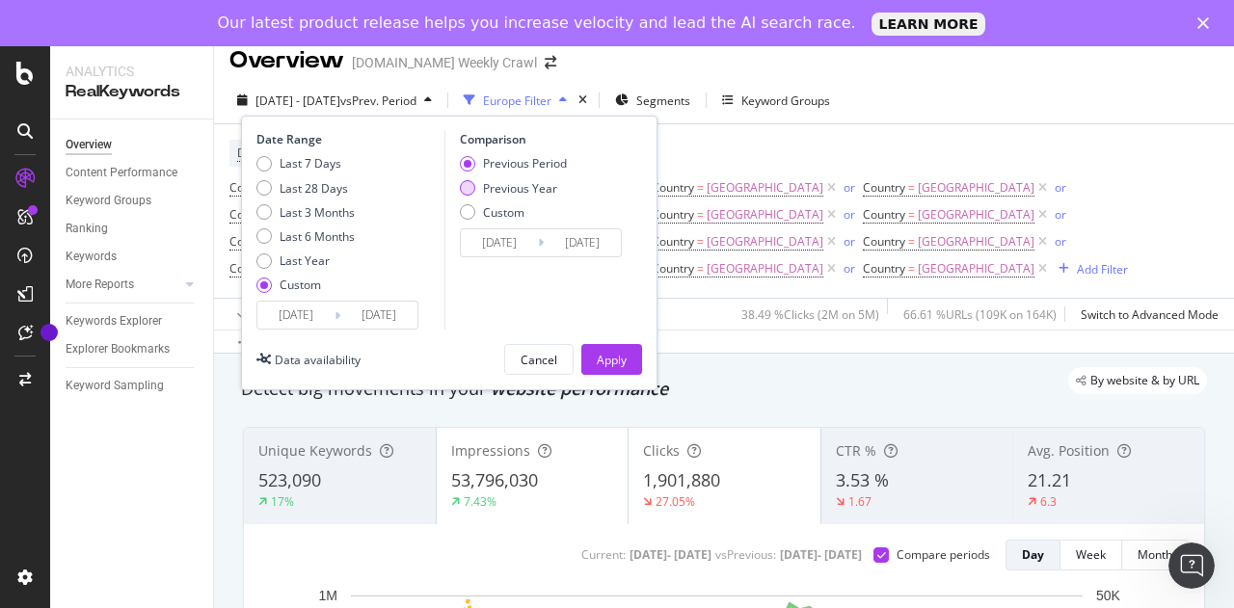
click at [487, 190] on div "Previous Year" at bounding box center [520, 188] width 74 height 16
type input "[DATE]"
click at [602, 354] on div "Apply" at bounding box center [612, 360] width 30 height 16
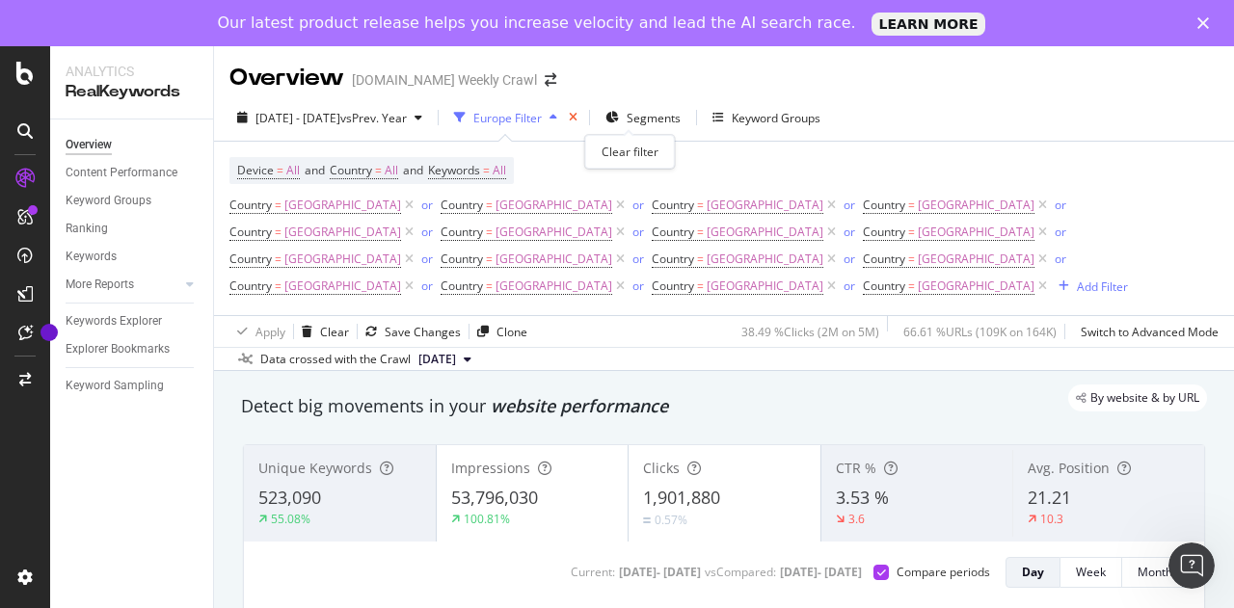
click at [577, 122] on icon "times" at bounding box center [573, 118] width 9 height 12
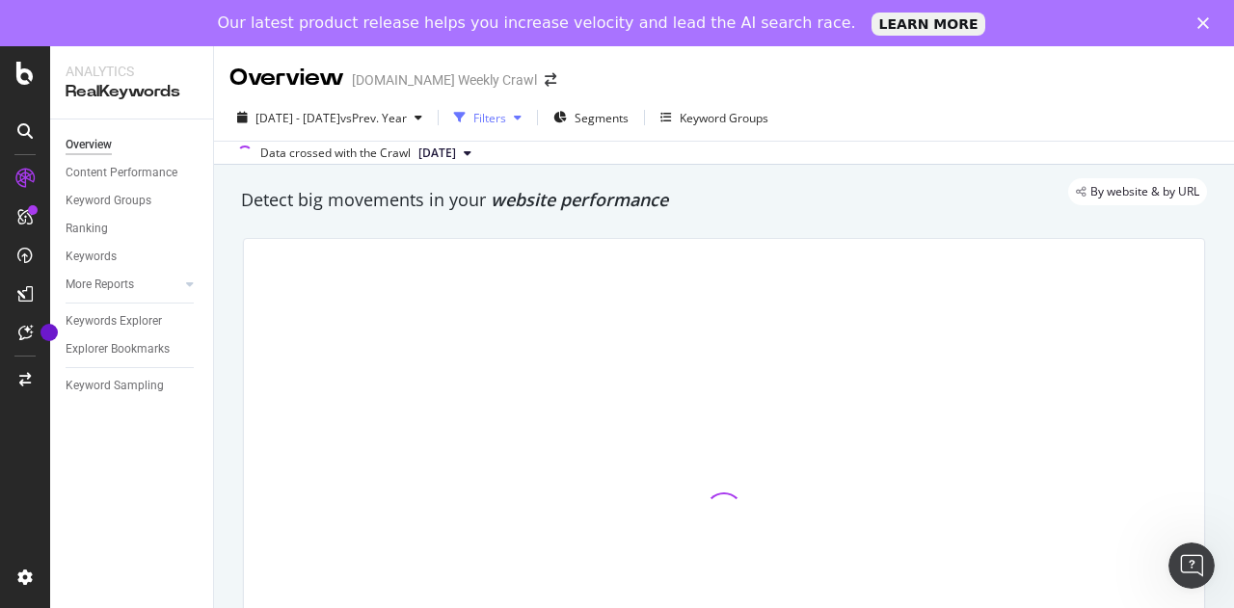
click at [529, 127] on div "Filters" at bounding box center [487, 117] width 83 height 29
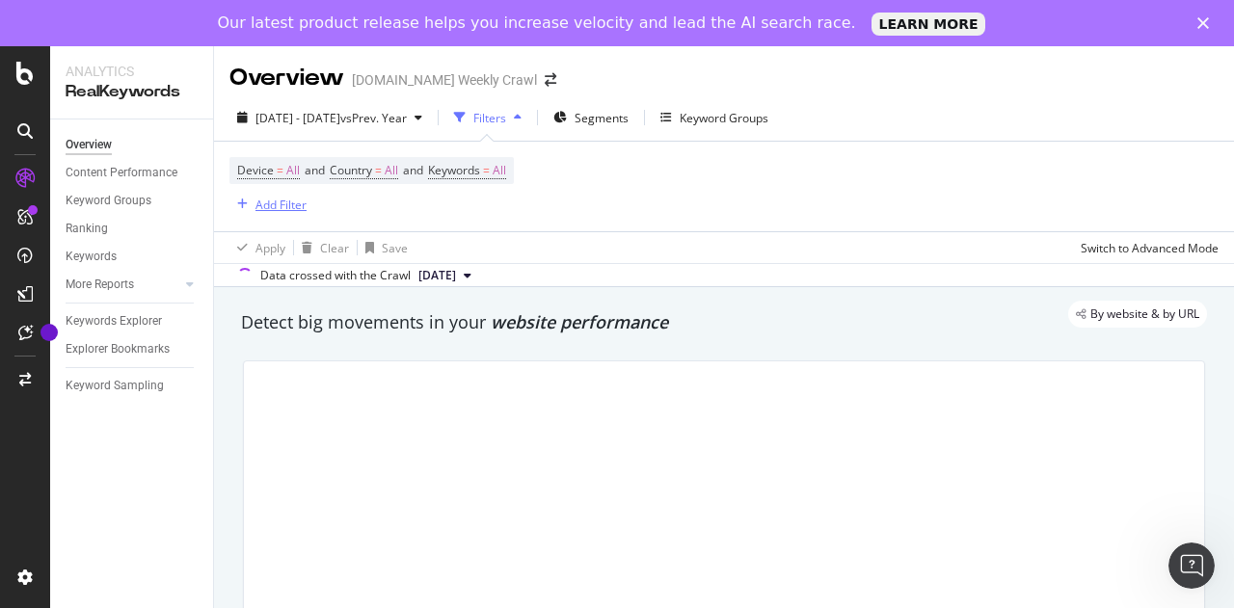
click at [269, 207] on div "Add Filter" at bounding box center [280, 205] width 51 height 16
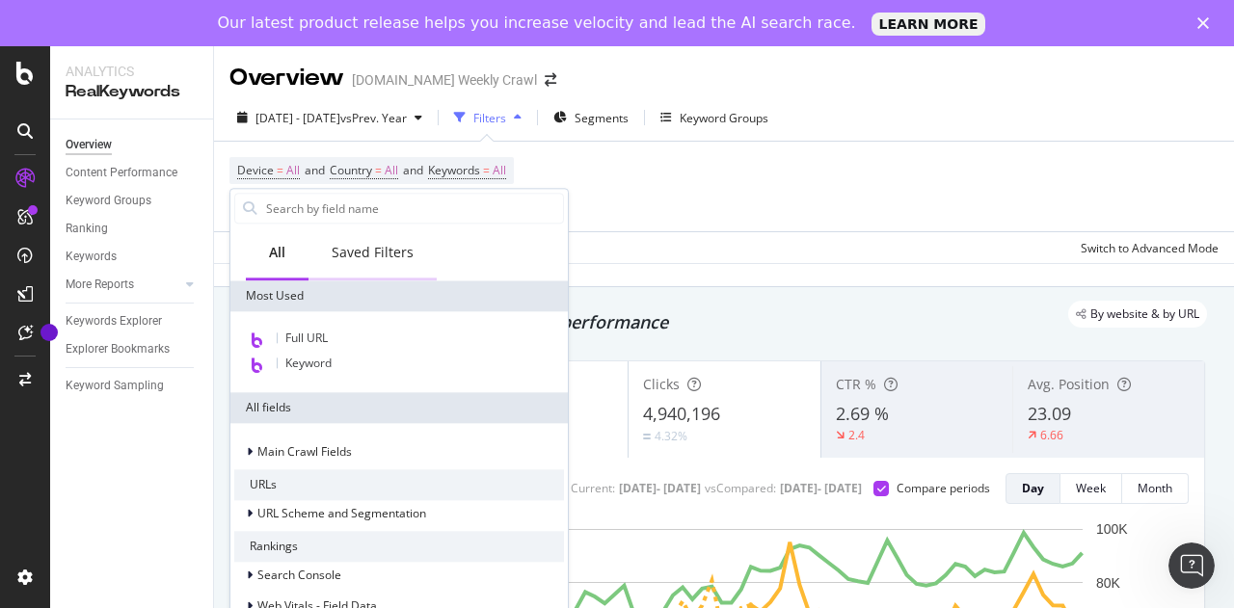
click at [387, 240] on div "Saved Filters" at bounding box center [372, 254] width 128 height 53
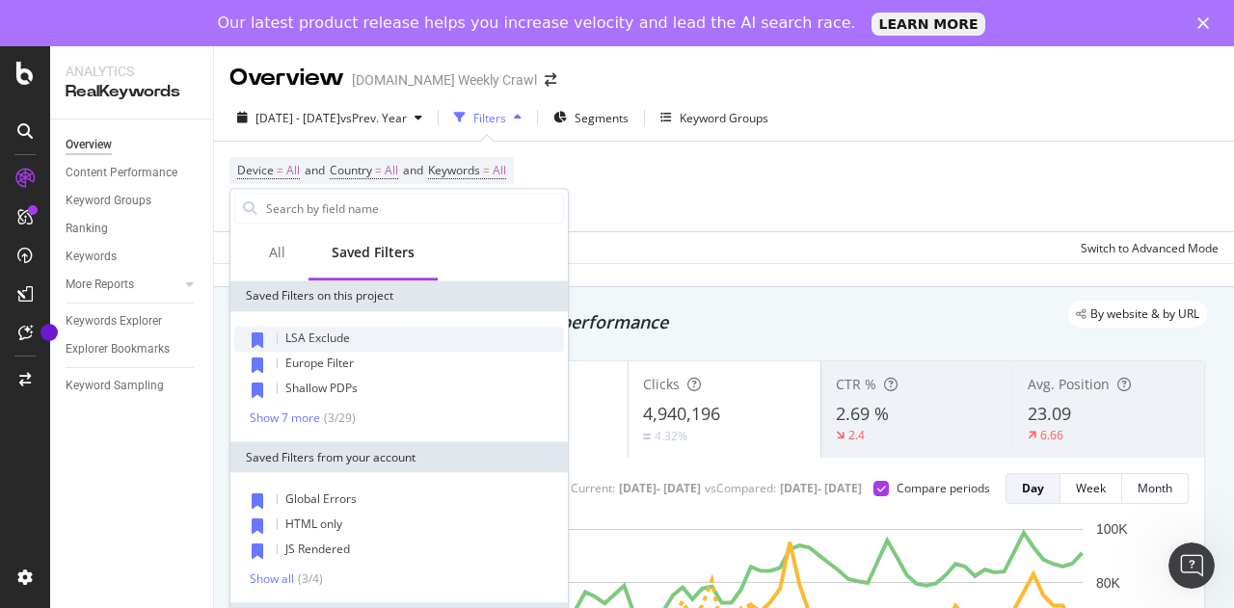
click at [342, 344] on span "LSA Exclude" at bounding box center [317, 338] width 65 height 16
